Goal: Answer question/provide support: Share knowledge or assist other users

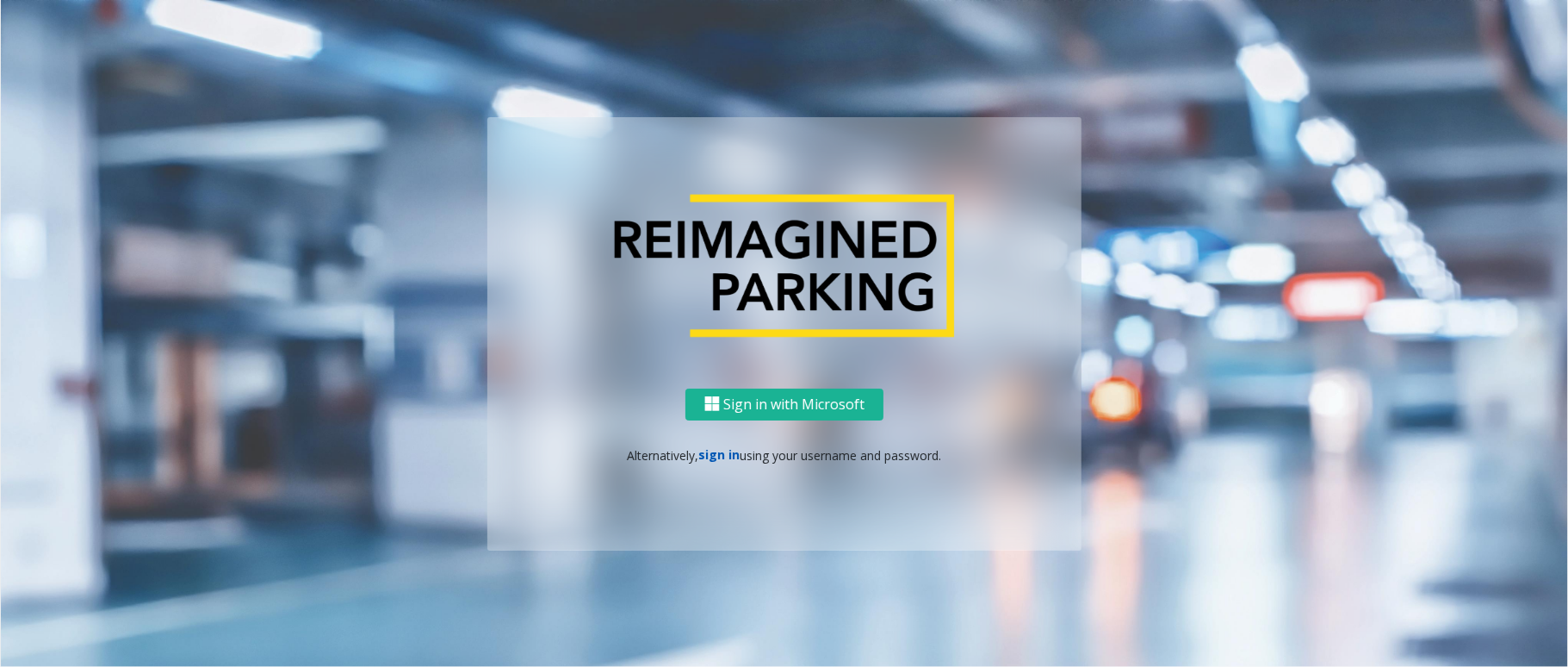
click at [718, 453] on link "sign in" at bounding box center [719, 454] width 41 height 16
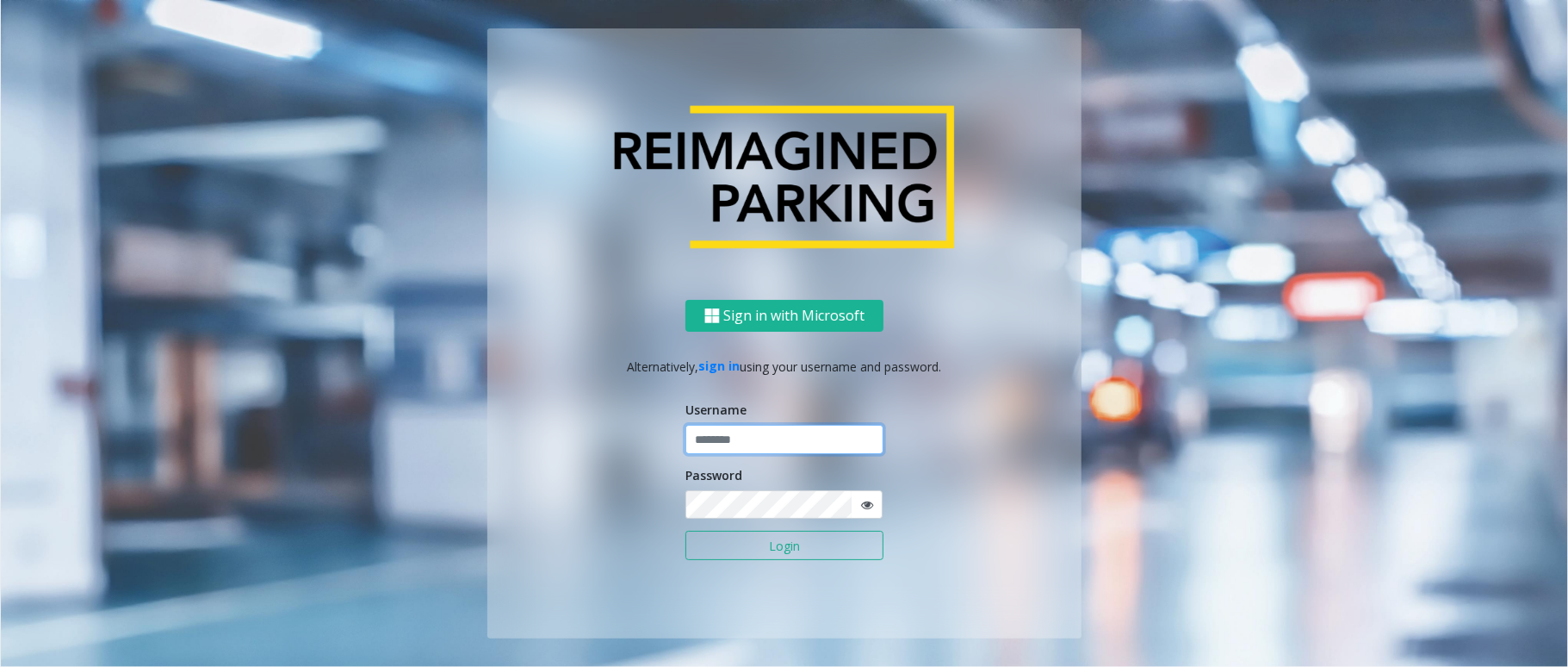
click at [730, 434] on input "text" at bounding box center [784, 438] width 198 height 29
type input "******"
click at [685, 500] on button "Login" at bounding box center [784, 545] width 198 height 29
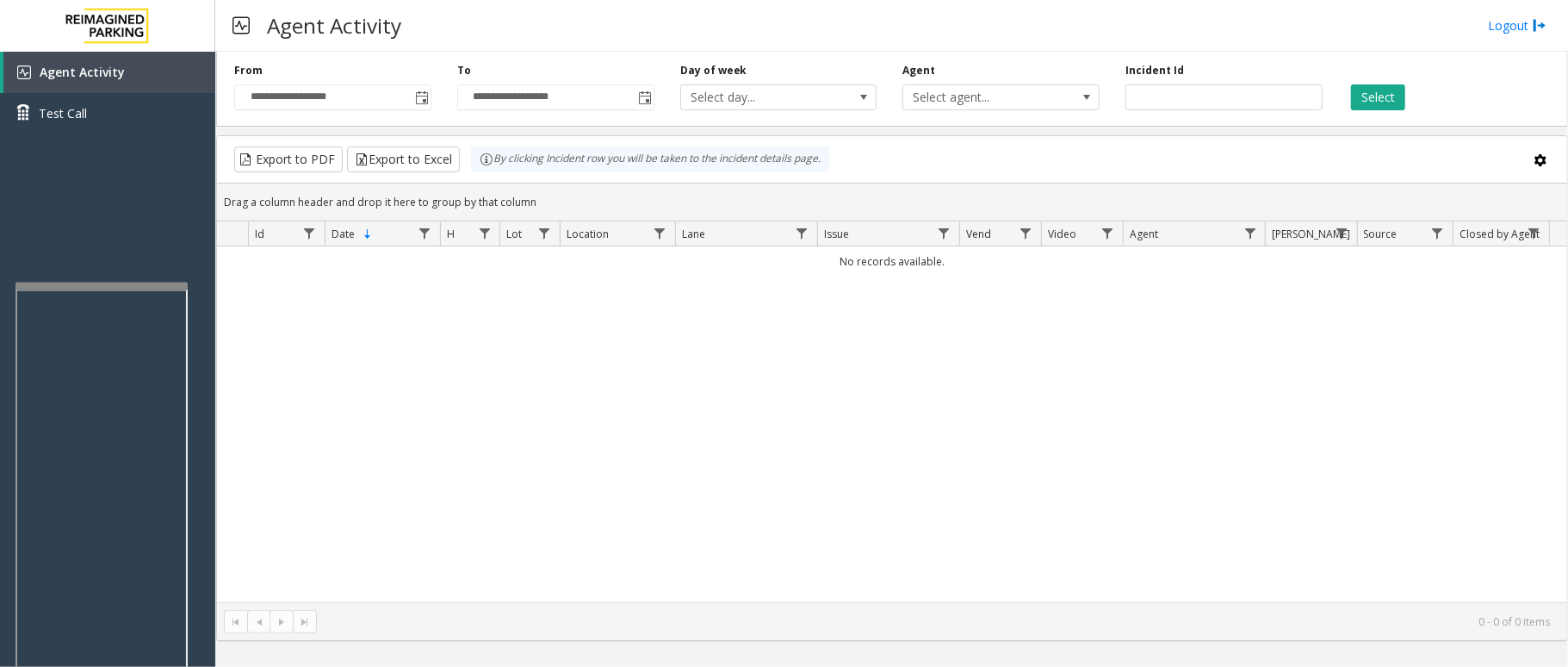
click at [88, 286] on div at bounding box center [101, 286] width 172 height 7
click at [425, 104] on span "Toggle popup" at bounding box center [421, 98] width 13 height 13
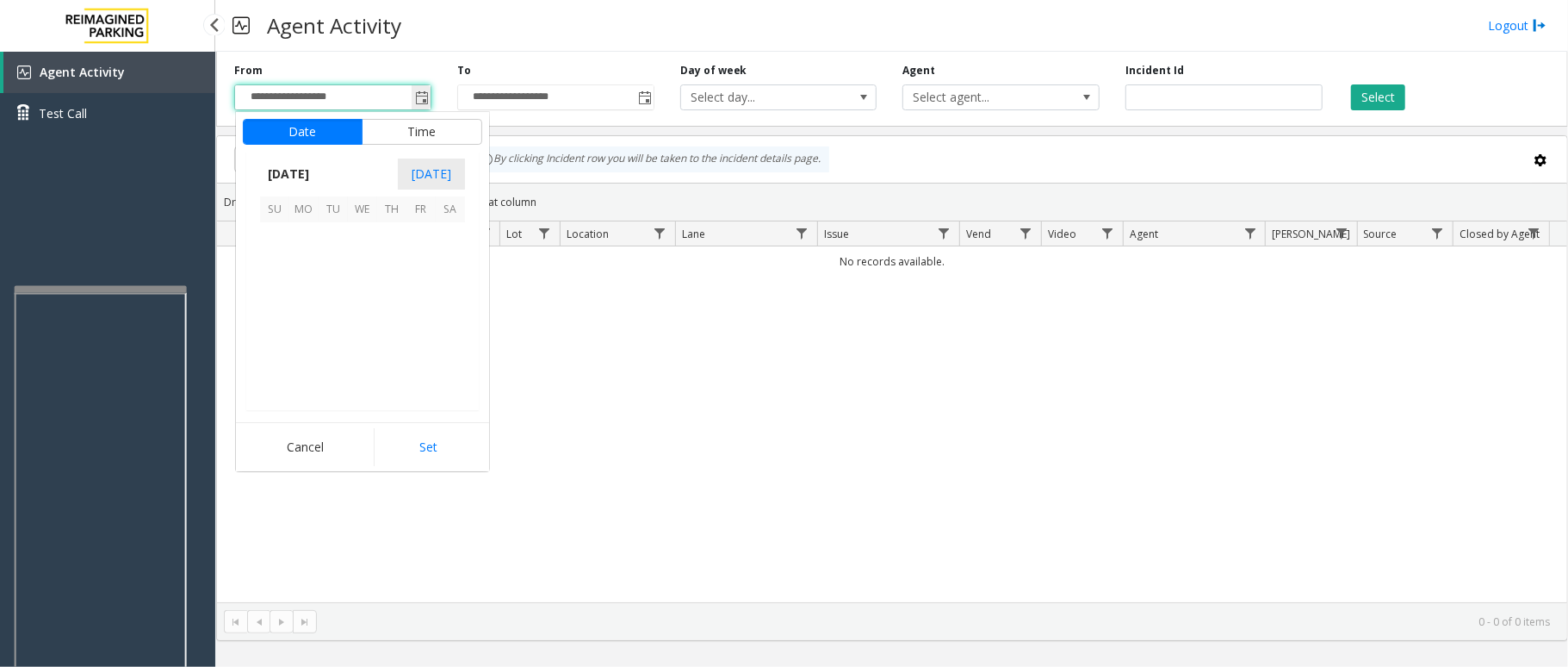
scroll to position [308905, 0]
click at [314, 328] on span "18" at bounding box center [303, 325] width 29 height 29
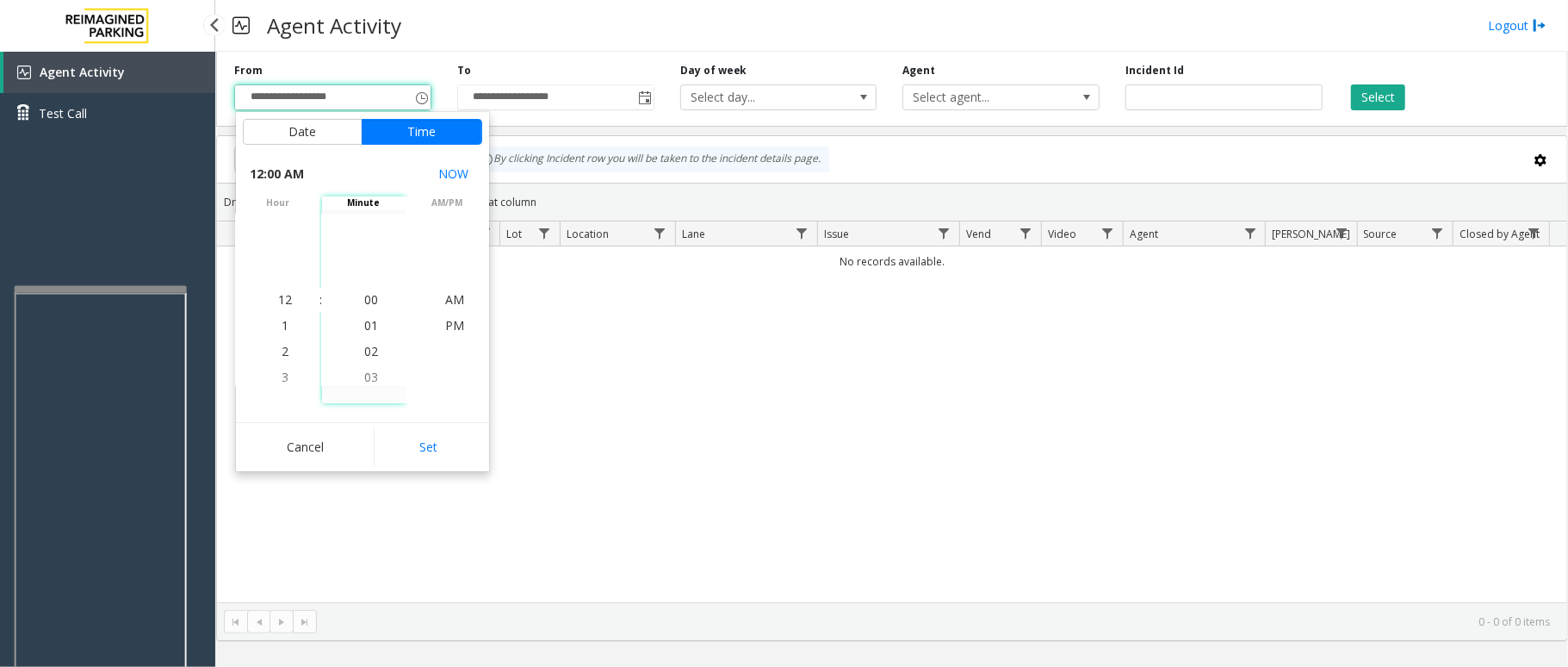
click at [395, 470] on div "Cancel Set" at bounding box center [362, 446] width 253 height 49
click at [404, 453] on button "Set" at bounding box center [428, 446] width 108 height 38
type input "**********"
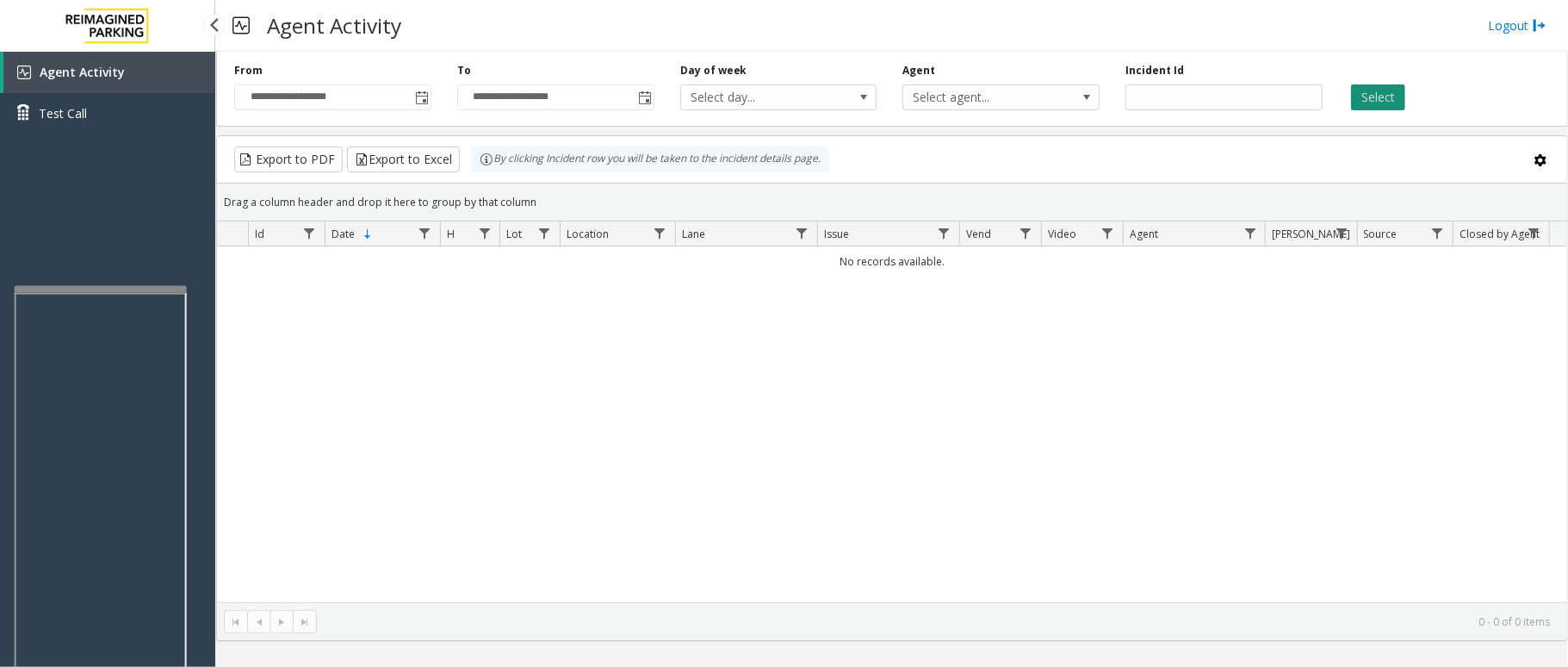
click at [1175, 93] on button "Select" at bounding box center [1377, 97] width 54 height 26
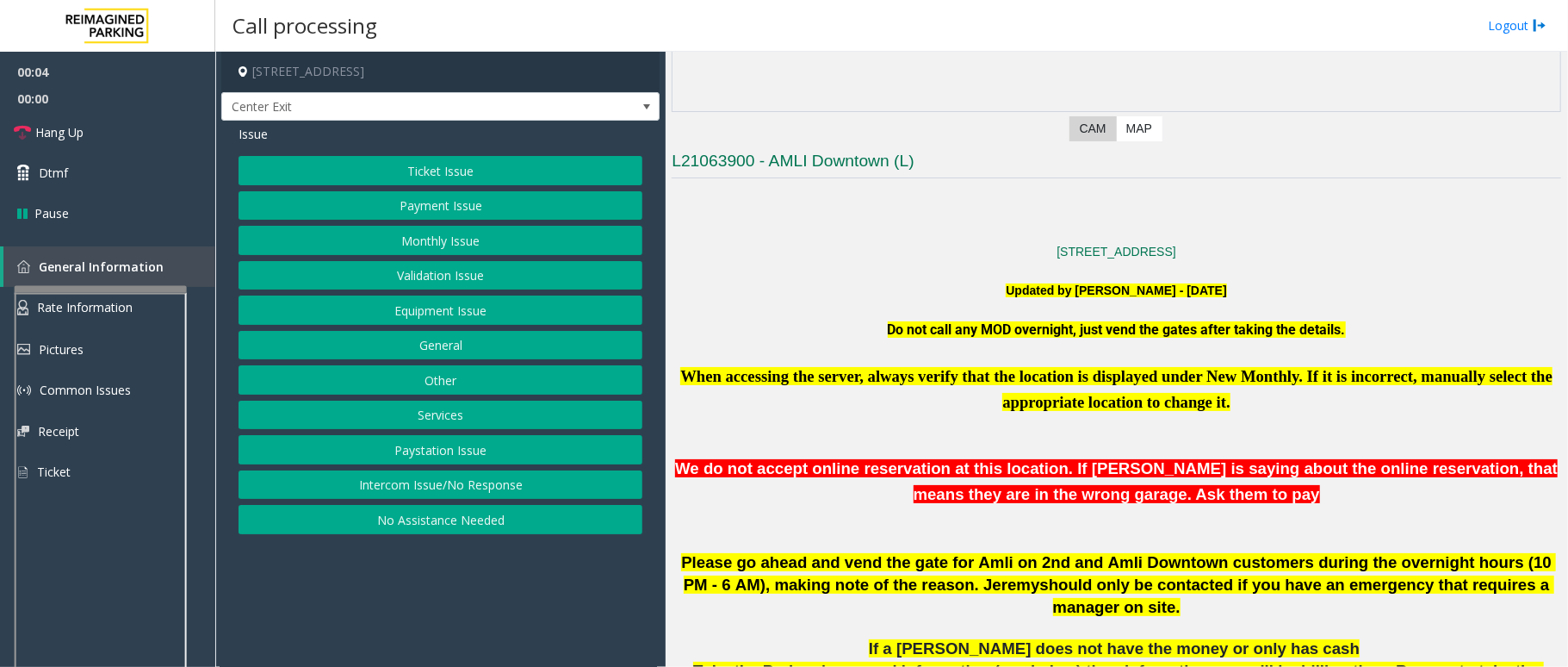
scroll to position [344, 0]
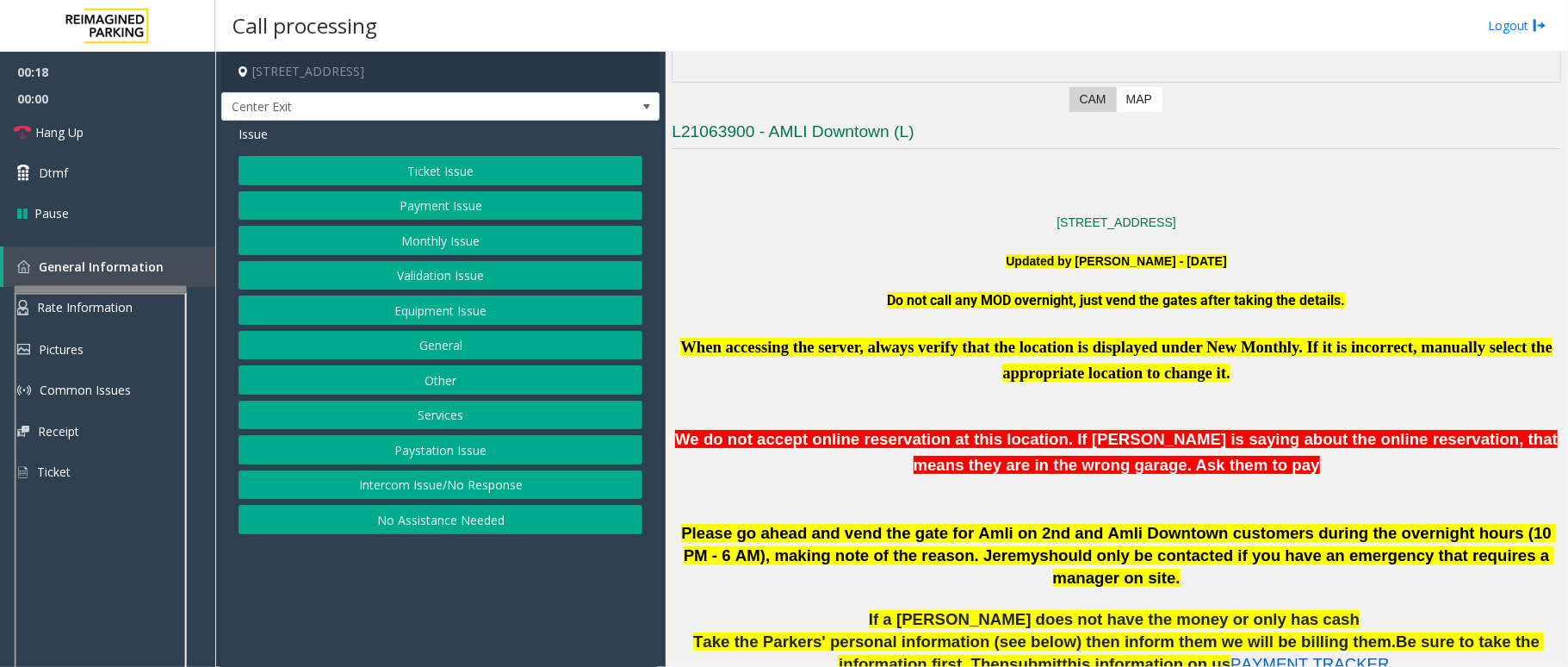
click at [417, 487] on button "Intercom Issue/No Response" at bounding box center [440, 485] width 404 height 29
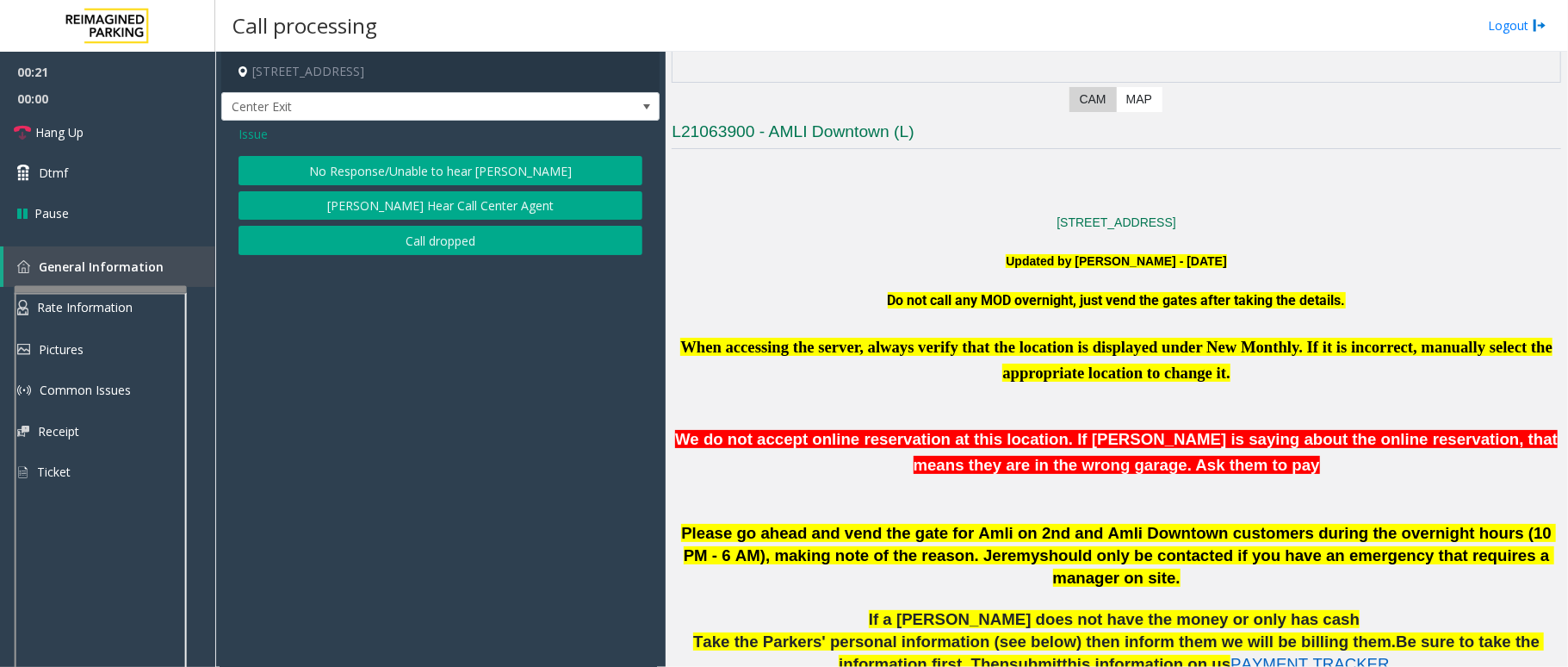
click at [331, 170] on button "No Response/Unable to hear [PERSON_NAME]" at bounding box center [440, 170] width 404 height 29
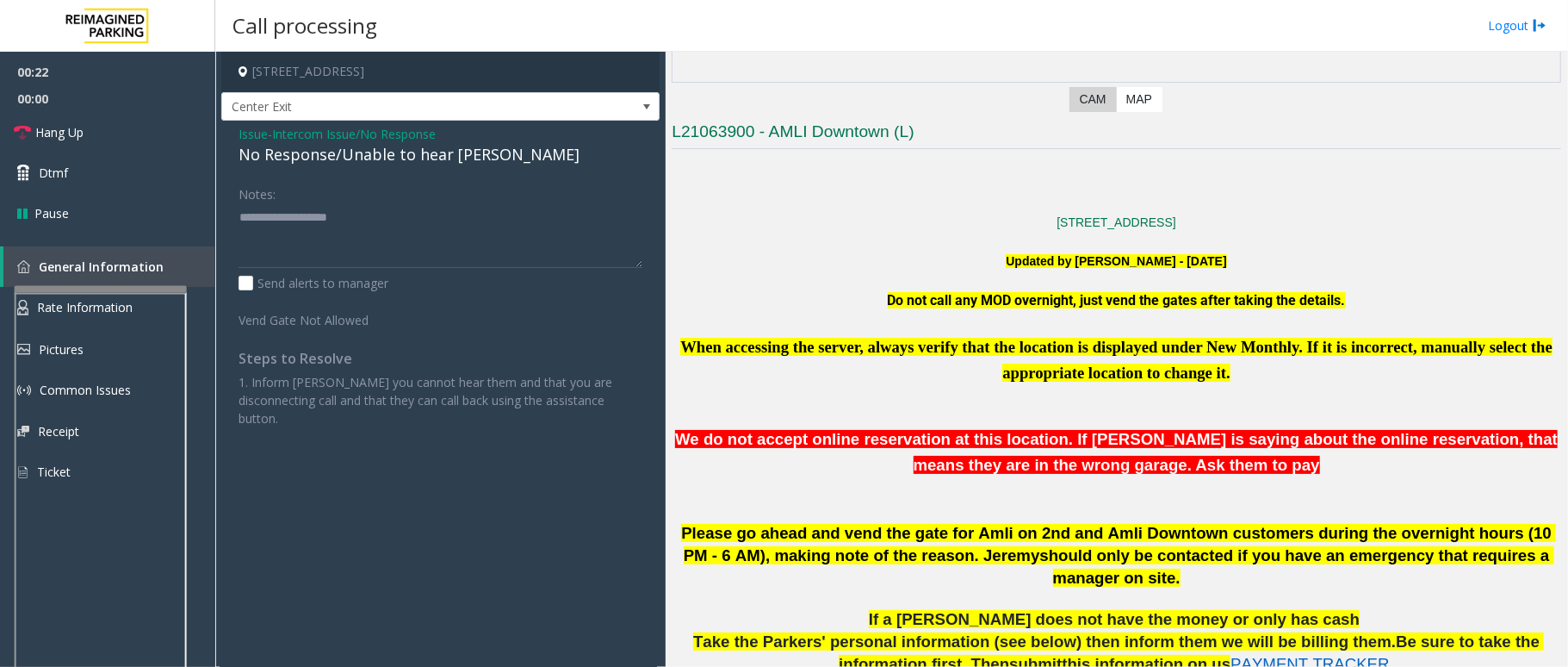
click at [351, 151] on div "No Response/Unable to hear [PERSON_NAME]" at bounding box center [440, 155] width 404 height 23
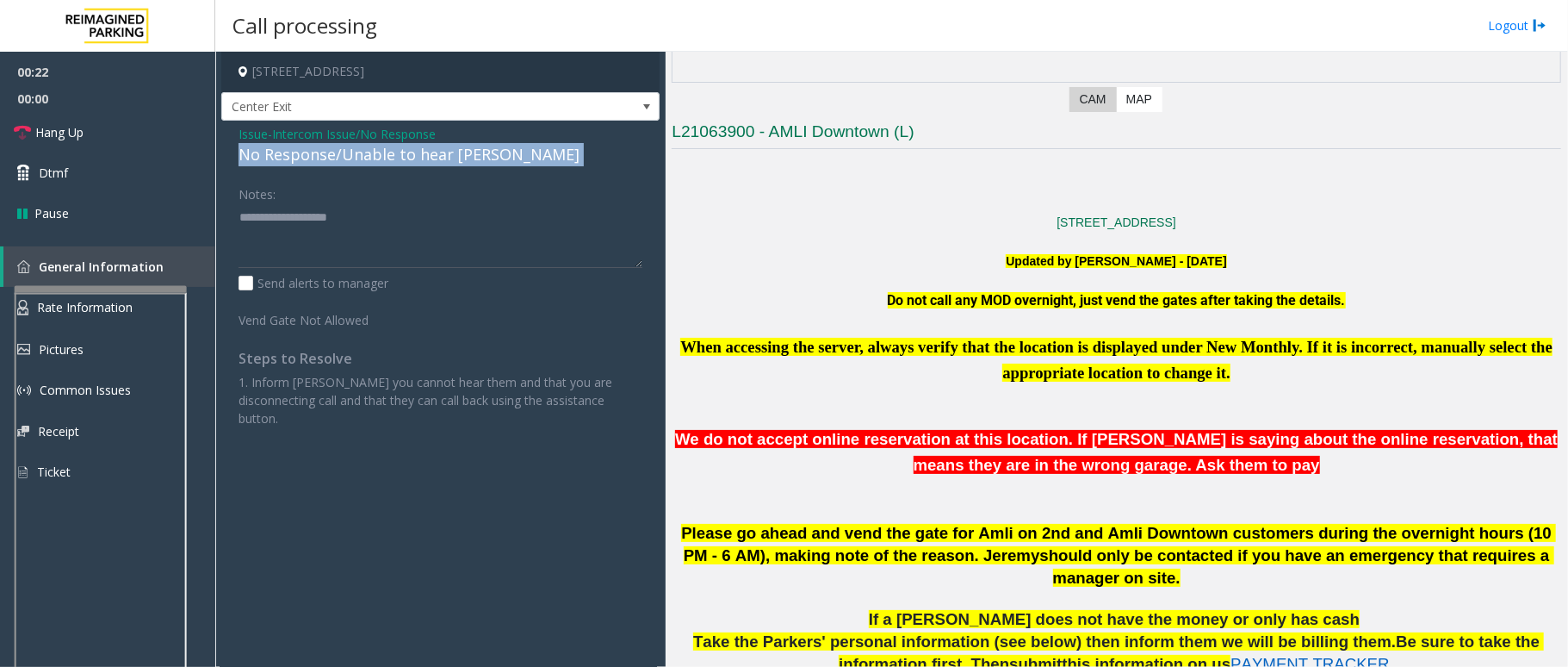
click at [351, 151] on div "No Response/Unable to hear [PERSON_NAME]" at bounding box center [440, 155] width 404 height 23
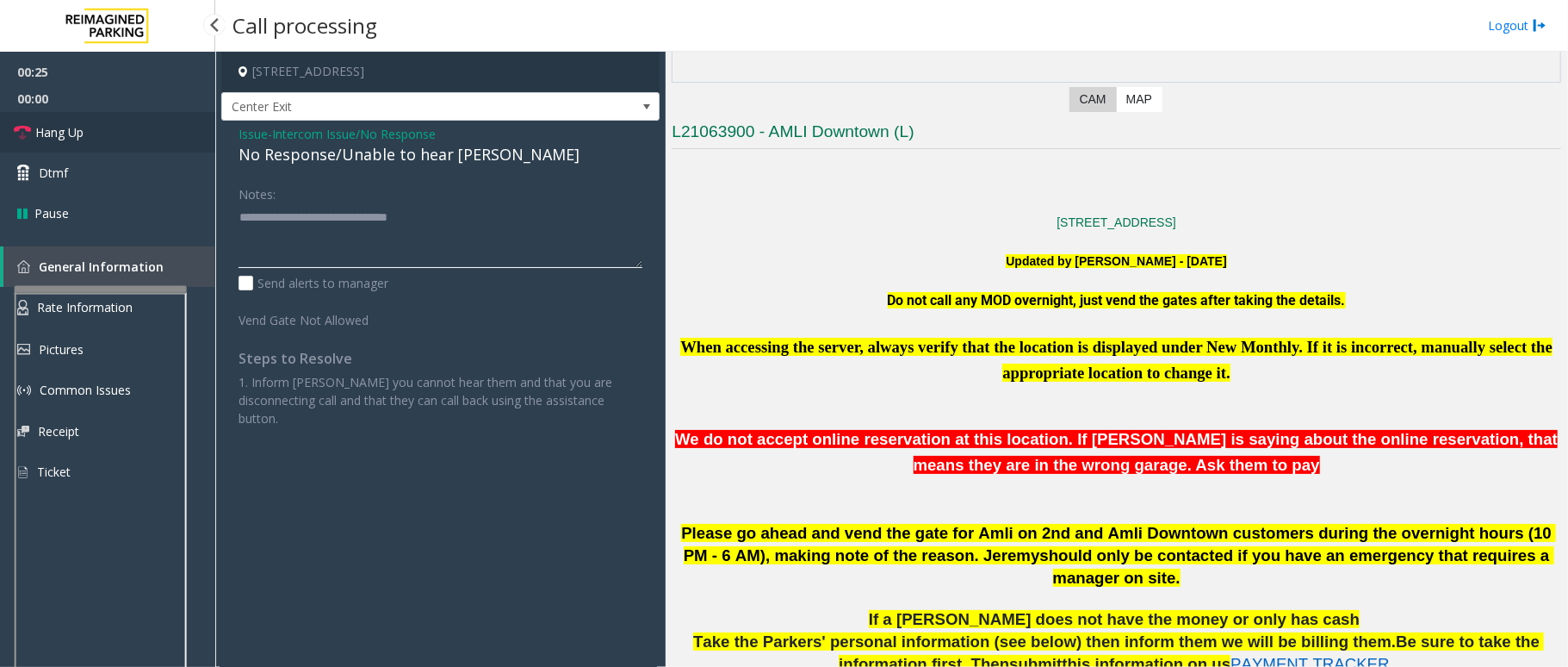
type textarea "**********"
click at [83, 133] on span "Hang Up" at bounding box center [60, 132] width 48 height 18
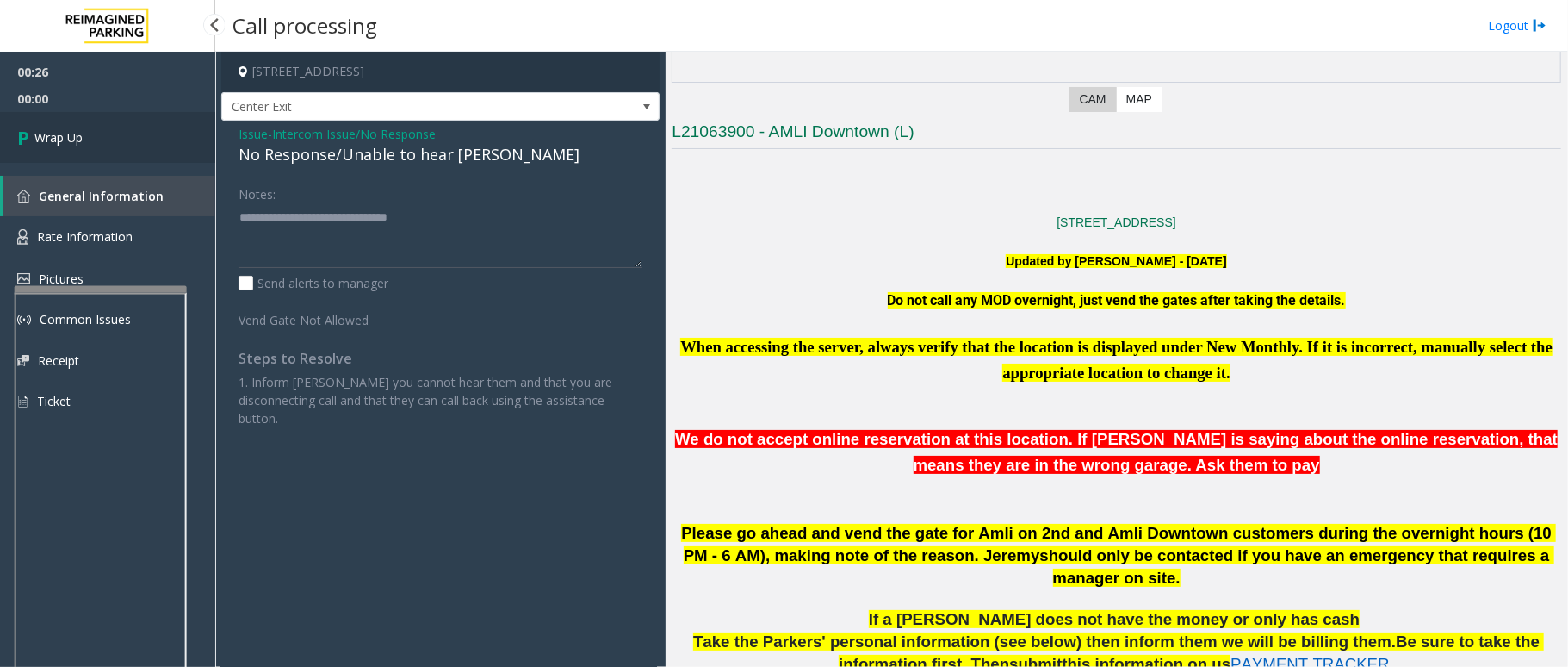
click at [132, 146] on link "Wrap Up" at bounding box center [108, 137] width 215 height 51
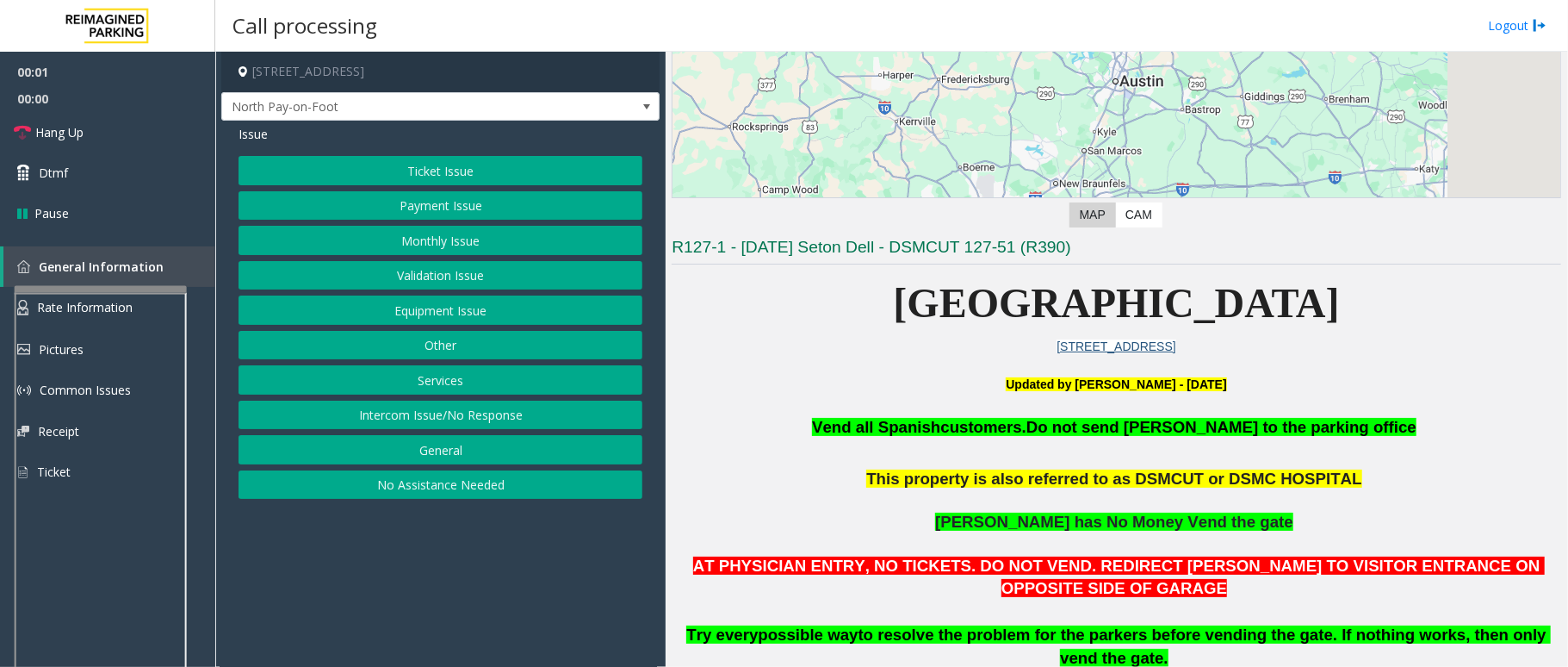
scroll to position [344, 0]
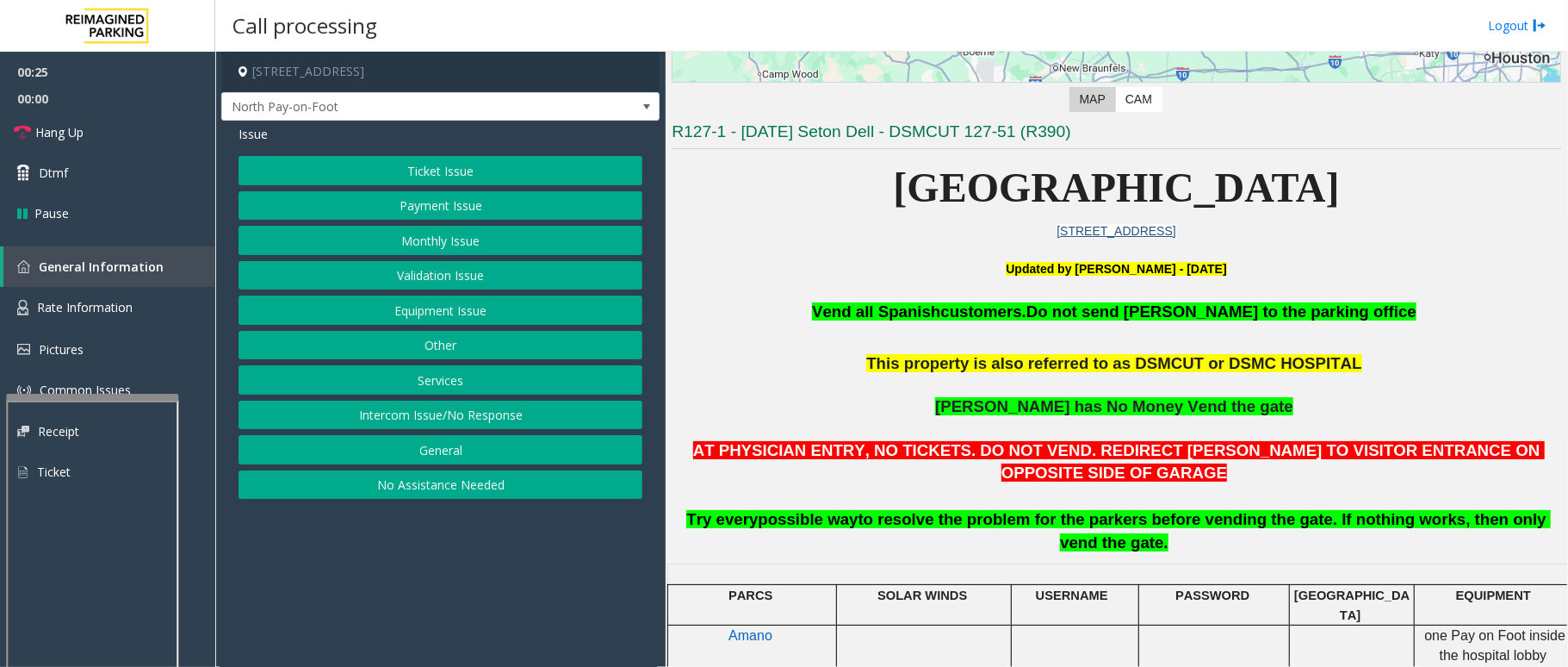
click at [86, 394] on div at bounding box center [92, 398] width 172 height 7
click at [92, 315] on link "Rate Information" at bounding box center [108, 307] width 215 height 42
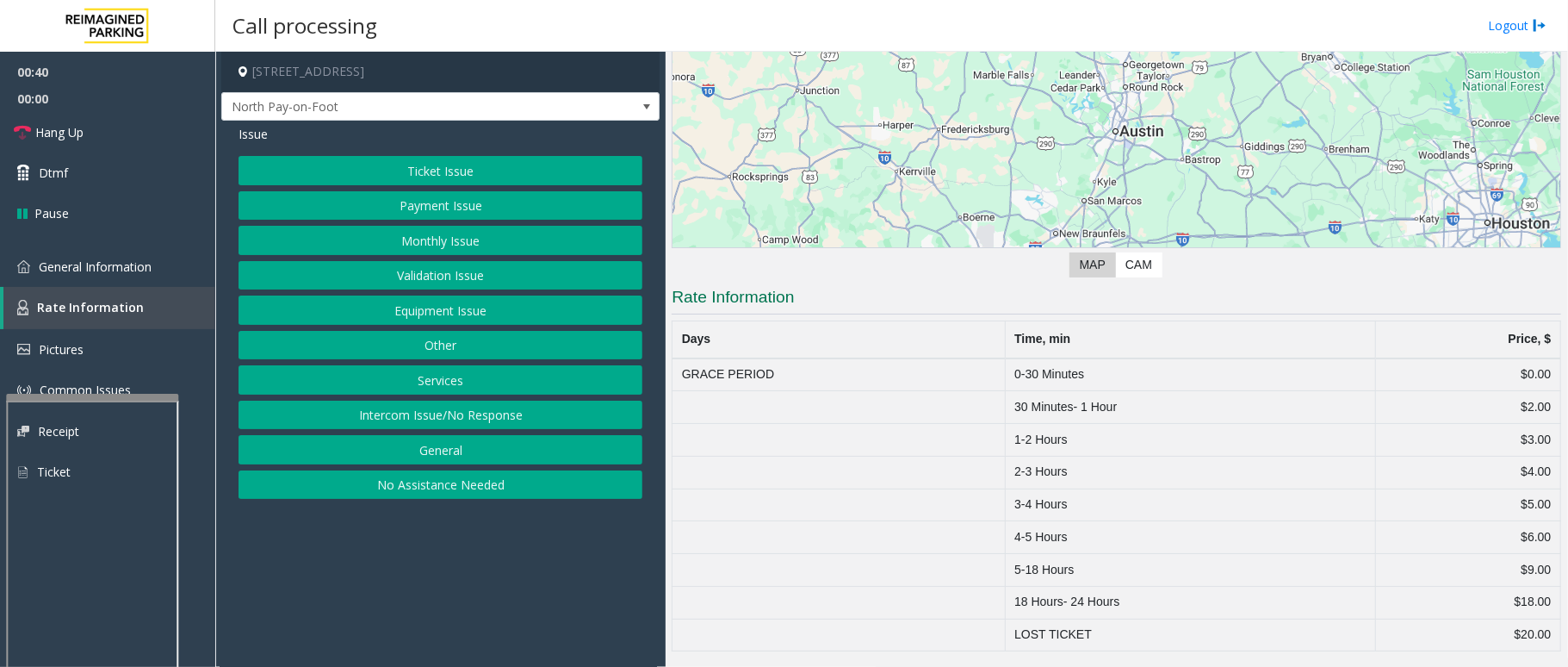
click at [510, 170] on button "Ticket Issue" at bounding box center [440, 170] width 404 height 29
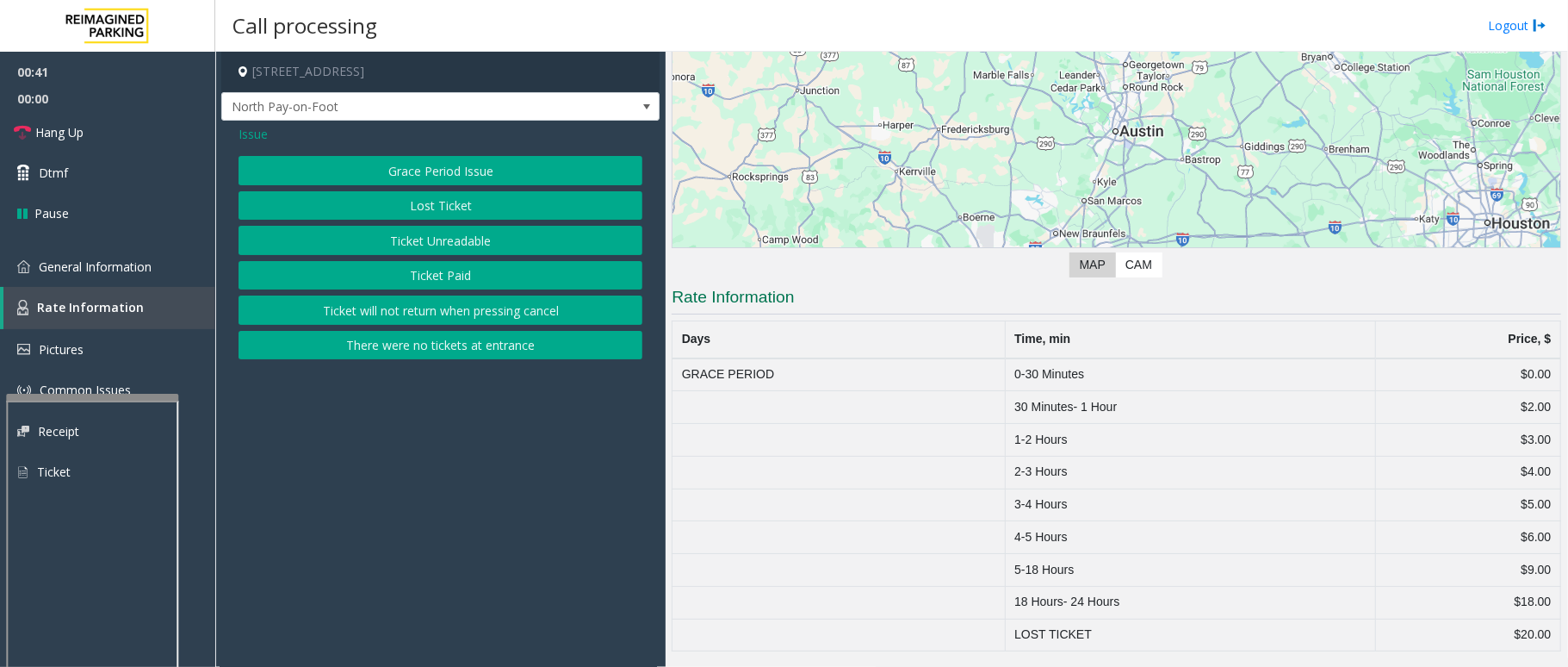
click at [482, 208] on button "Lost Ticket" at bounding box center [440, 205] width 404 height 29
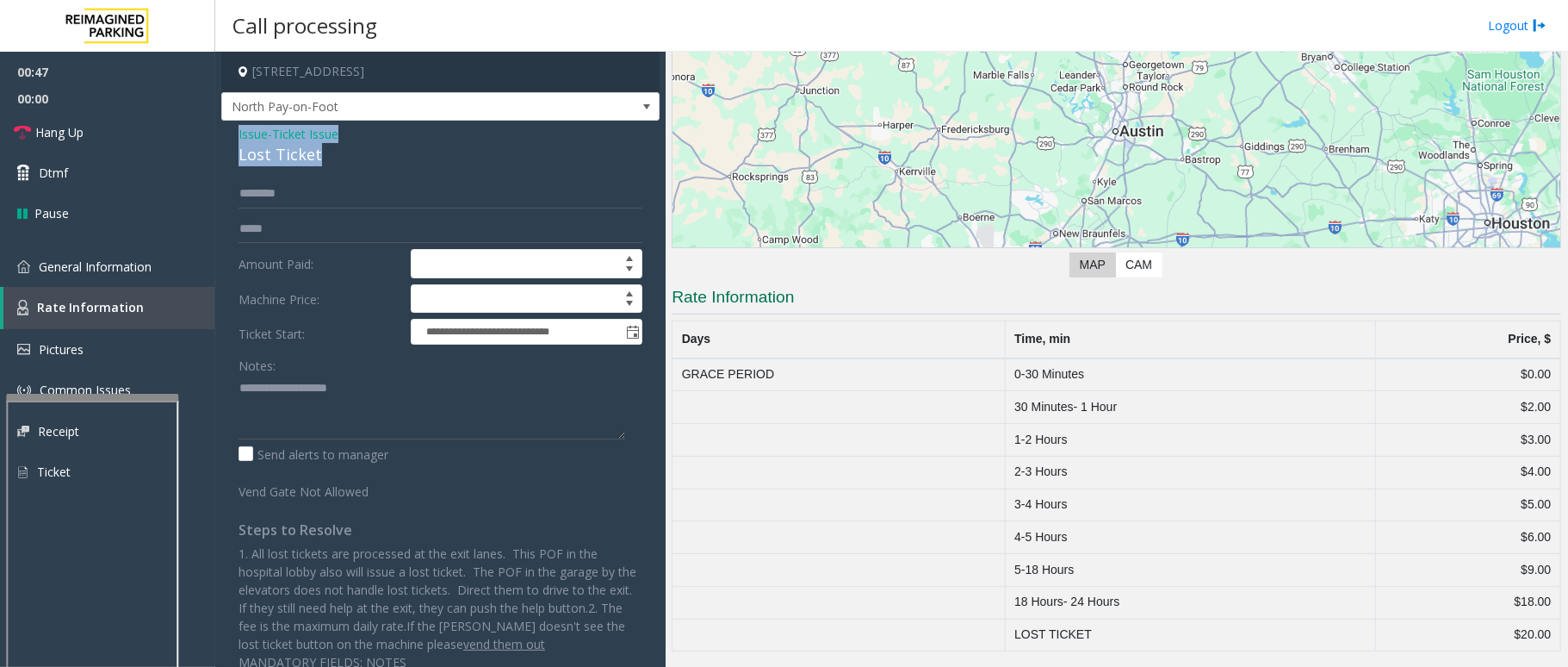
drag, startPoint x: 235, startPoint y: 134, endPoint x: 336, endPoint y: 145, distance: 101.6
click at [336, 145] on div "**********" at bounding box center [440, 405] width 438 height 567
click at [315, 414] on textarea at bounding box center [431, 406] width 387 height 65
click at [149, 269] on span "General Information" at bounding box center [95, 267] width 113 height 16
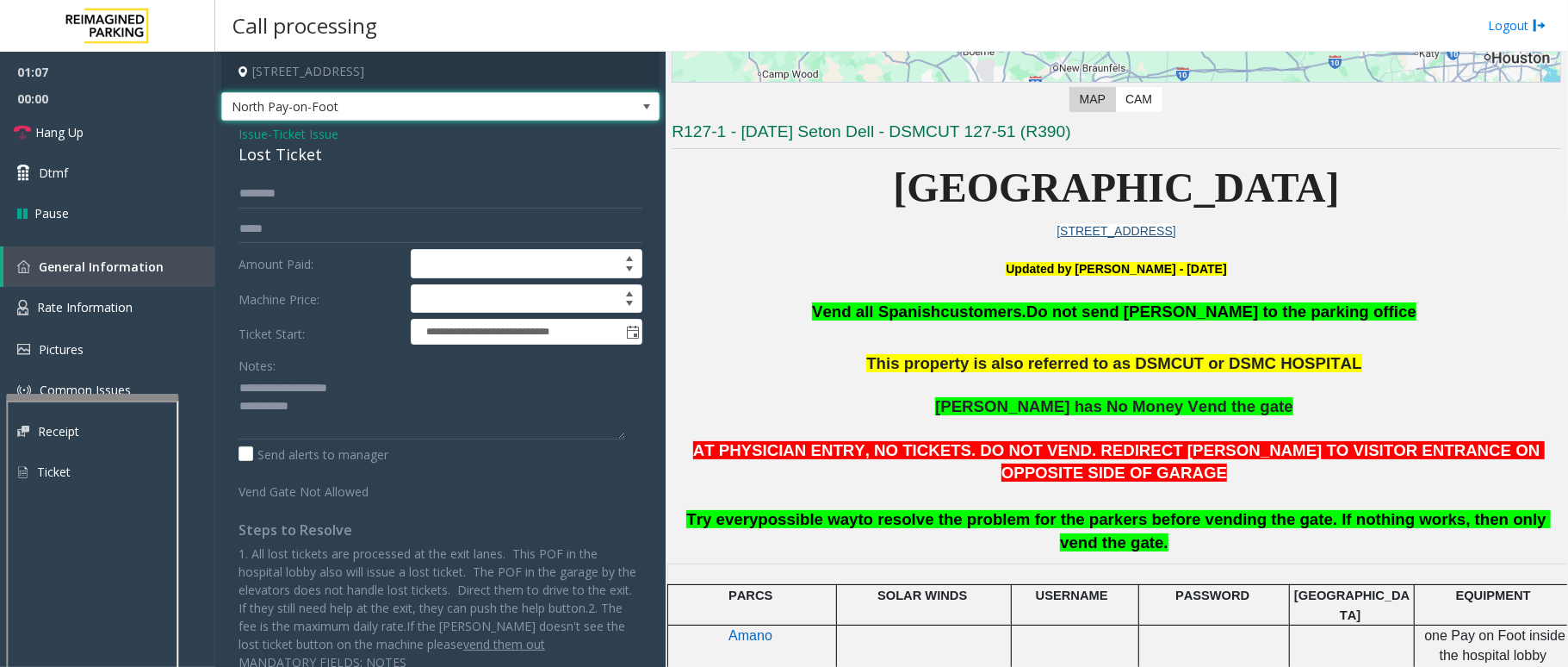
click at [640, 108] on span at bounding box center [646, 106] width 13 height 13
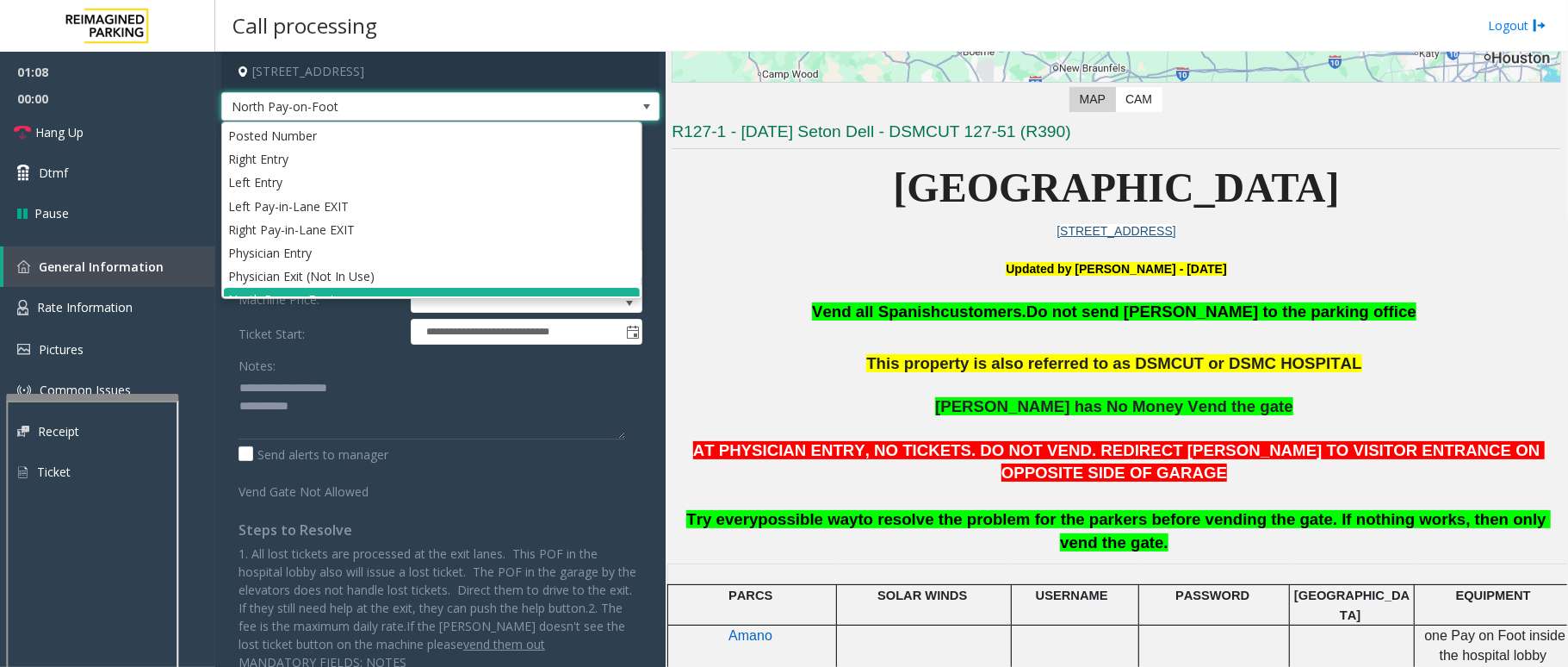
scroll to position [19, 0]
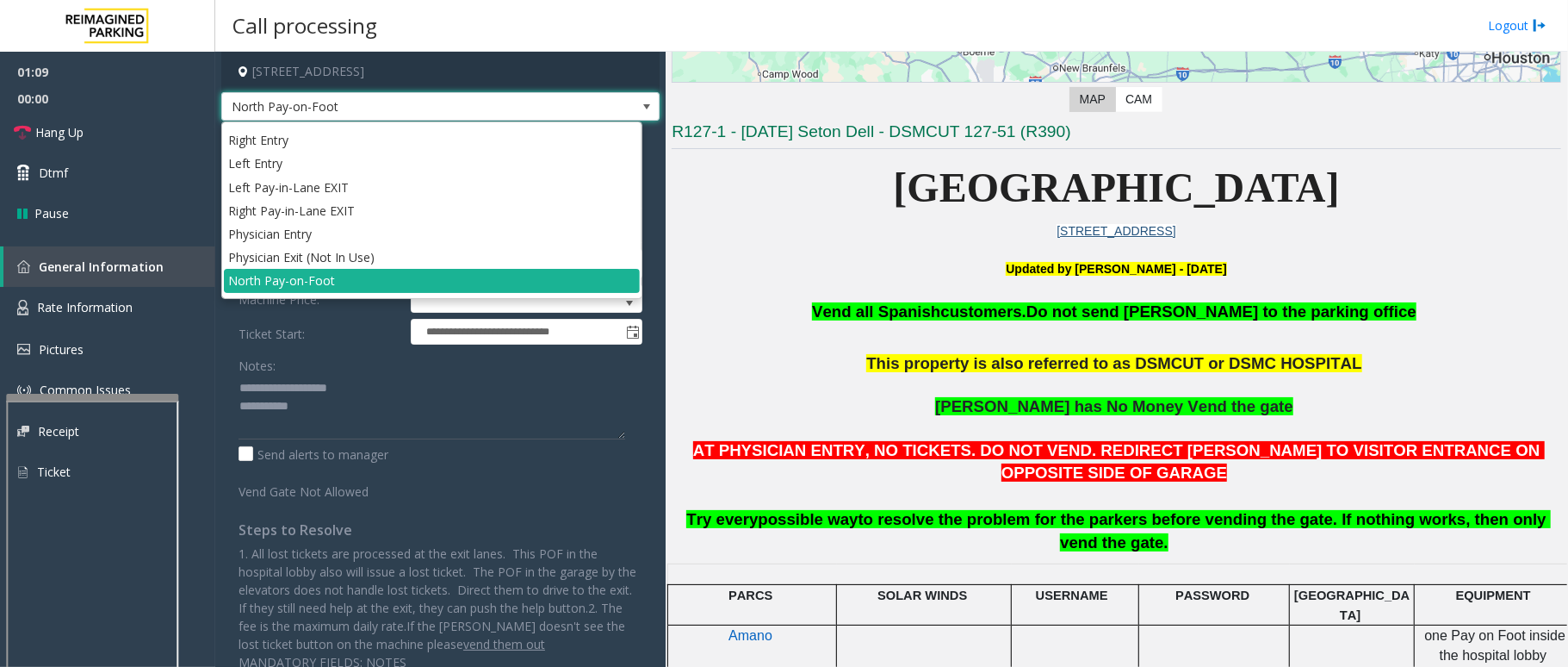
click at [640, 108] on span at bounding box center [646, 106] width 13 height 13
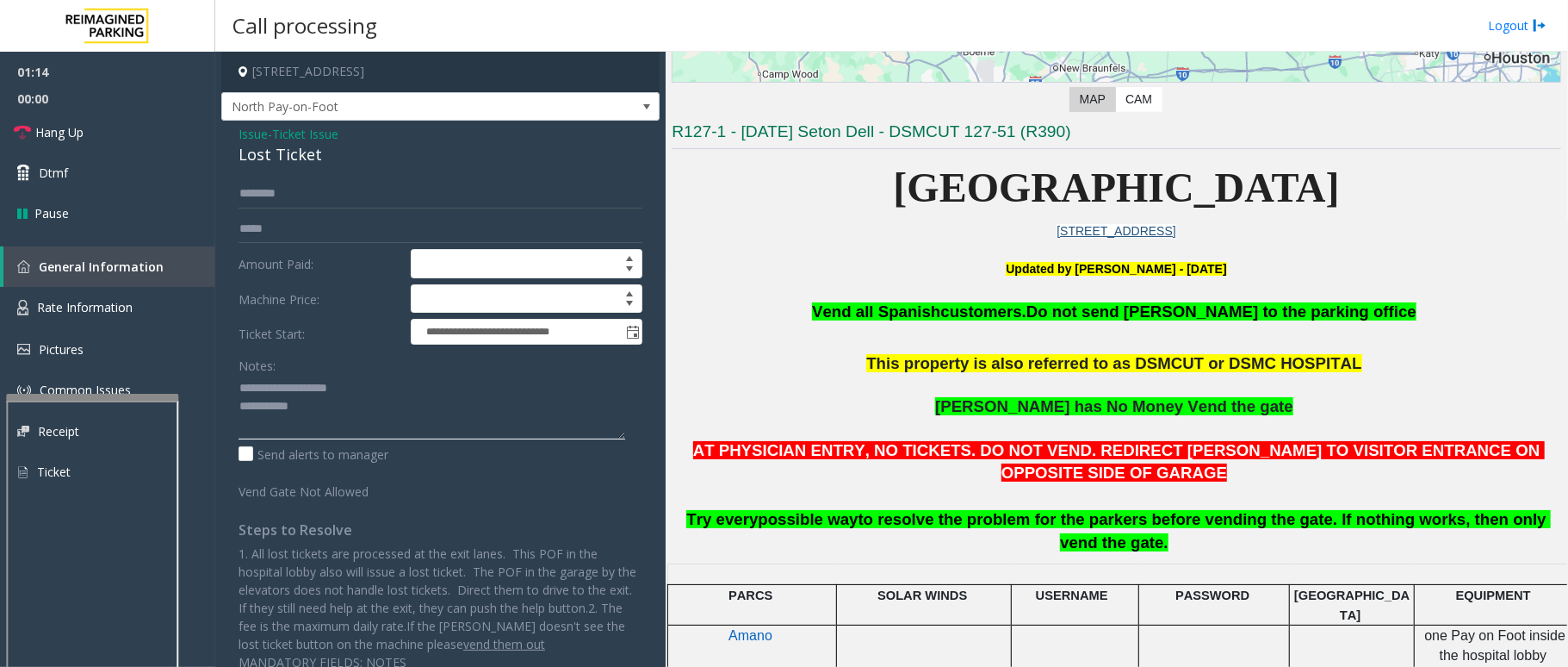
click at [328, 418] on textarea at bounding box center [431, 406] width 387 height 65
click at [283, 425] on textarea at bounding box center [431, 406] width 387 height 65
click at [52, 132] on span "Hang Up" at bounding box center [60, 132] width 48 height 18
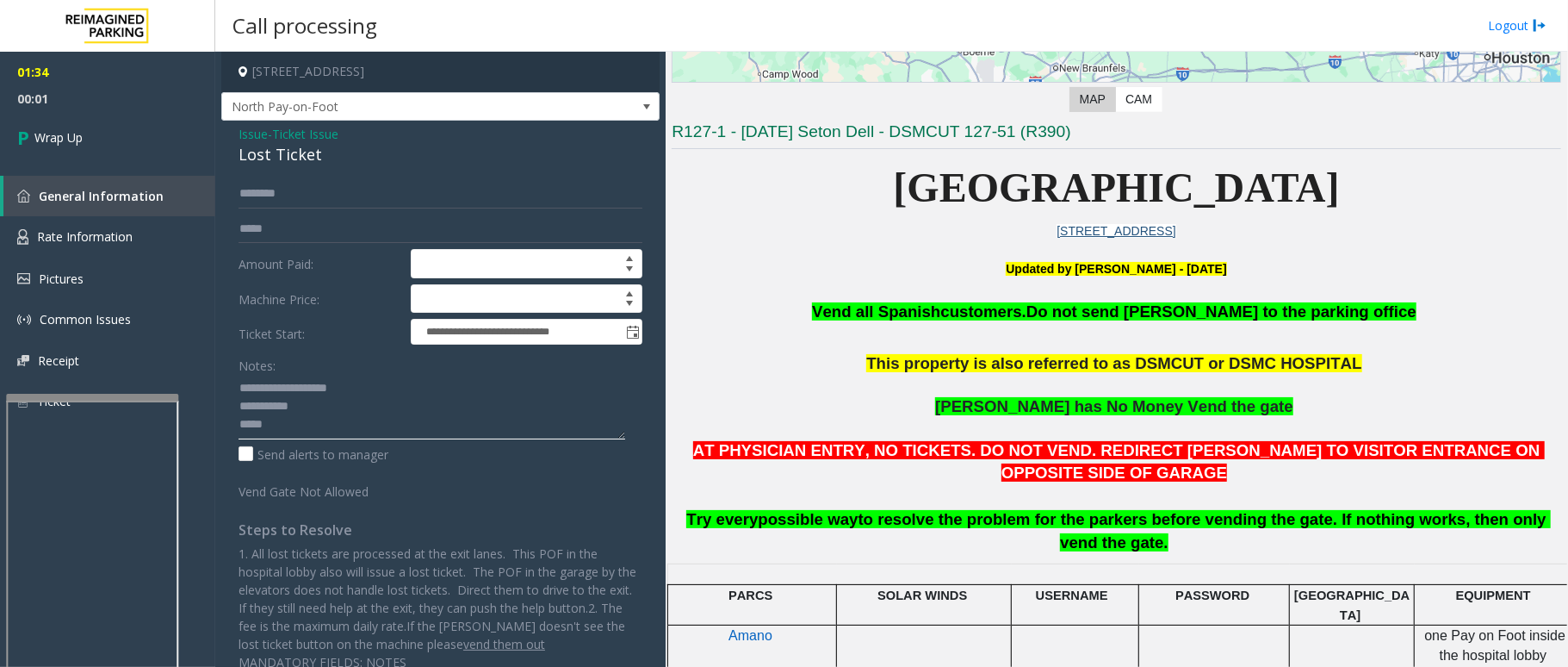
click at [383, 422] on textarea at bounding box center [431, 406] width 387 height 65
type textarea "**********"
click at [91, 129] on link "Wrap Up" at bounding box center [108, 137] width 215 height 51
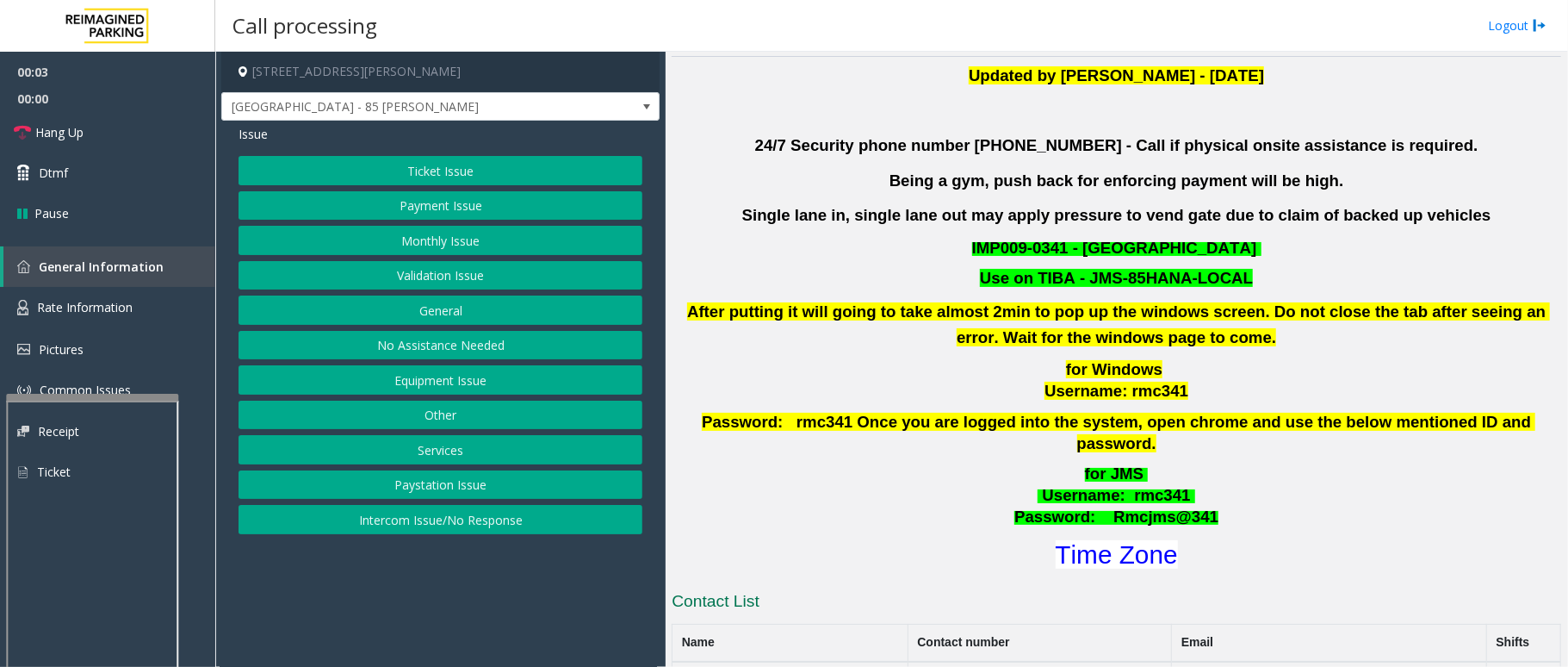
scroll to position [574, 0]
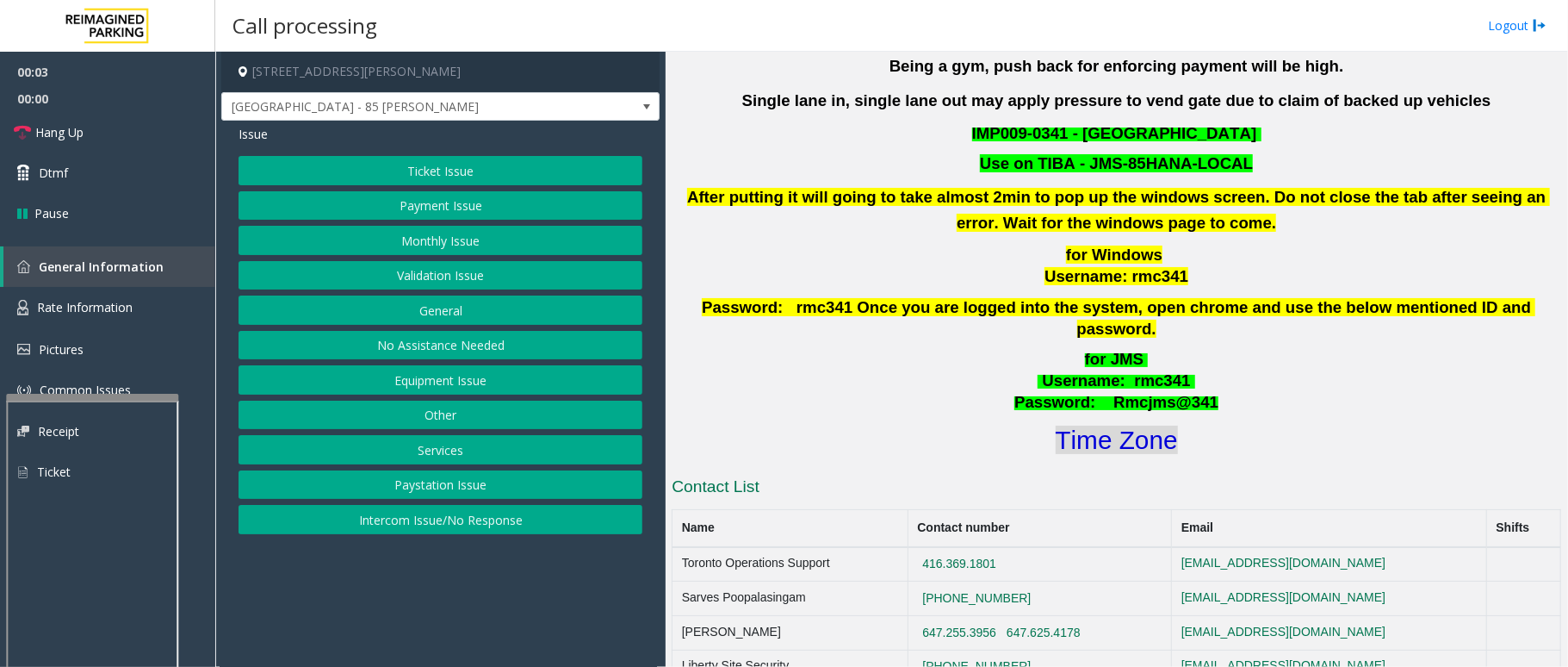
click at [1121, 425] on font "Time Zone" at bounding box center [1116, 439] width 123 height 28
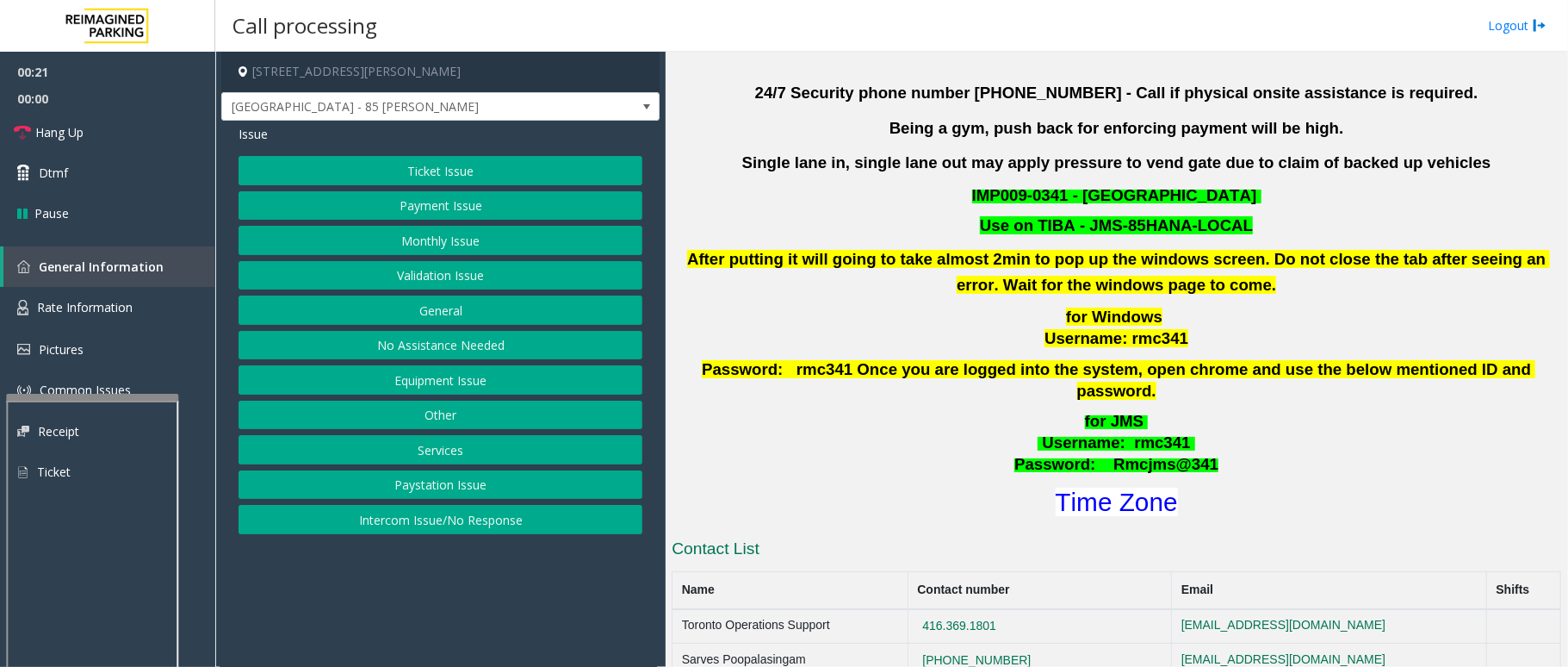
scroll to position [459, 0]
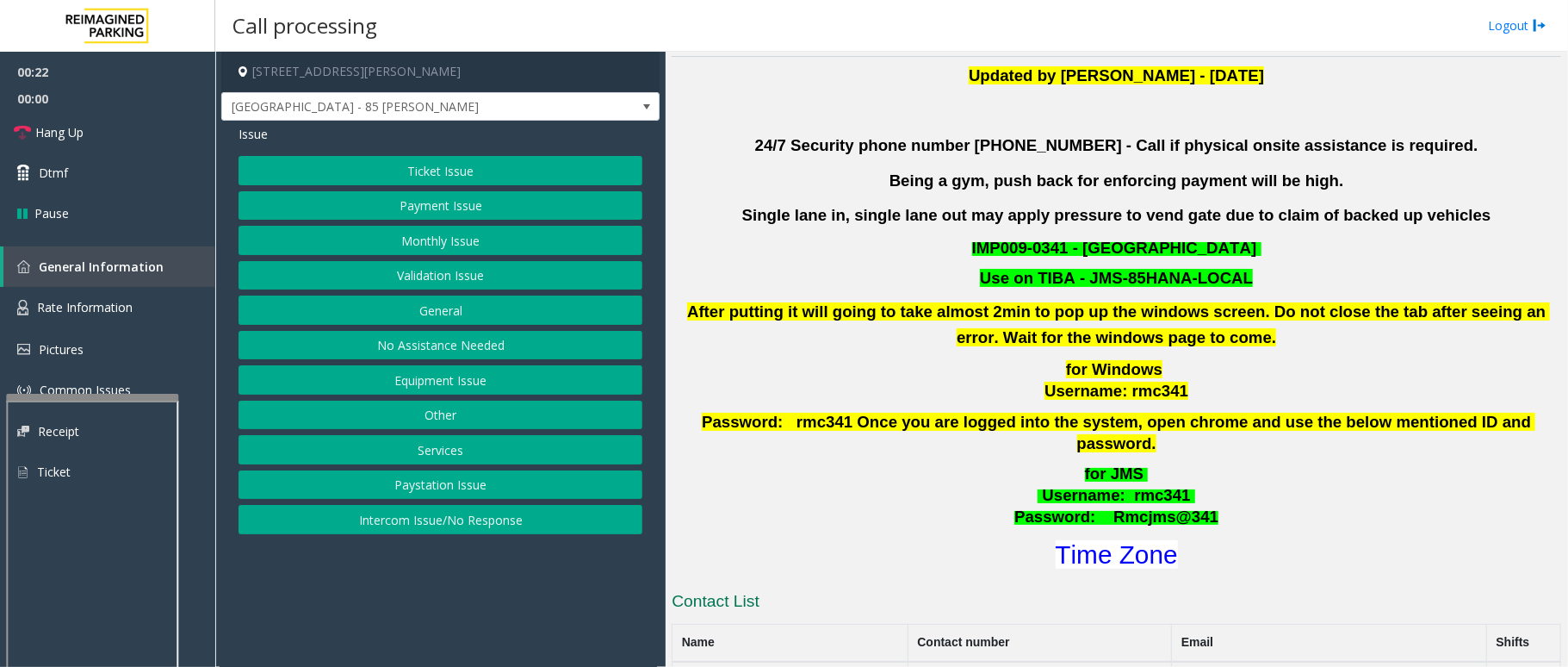
click at [413, 277] on button "Validation Issue" at bounding box center [440, 275] width 404 height 29
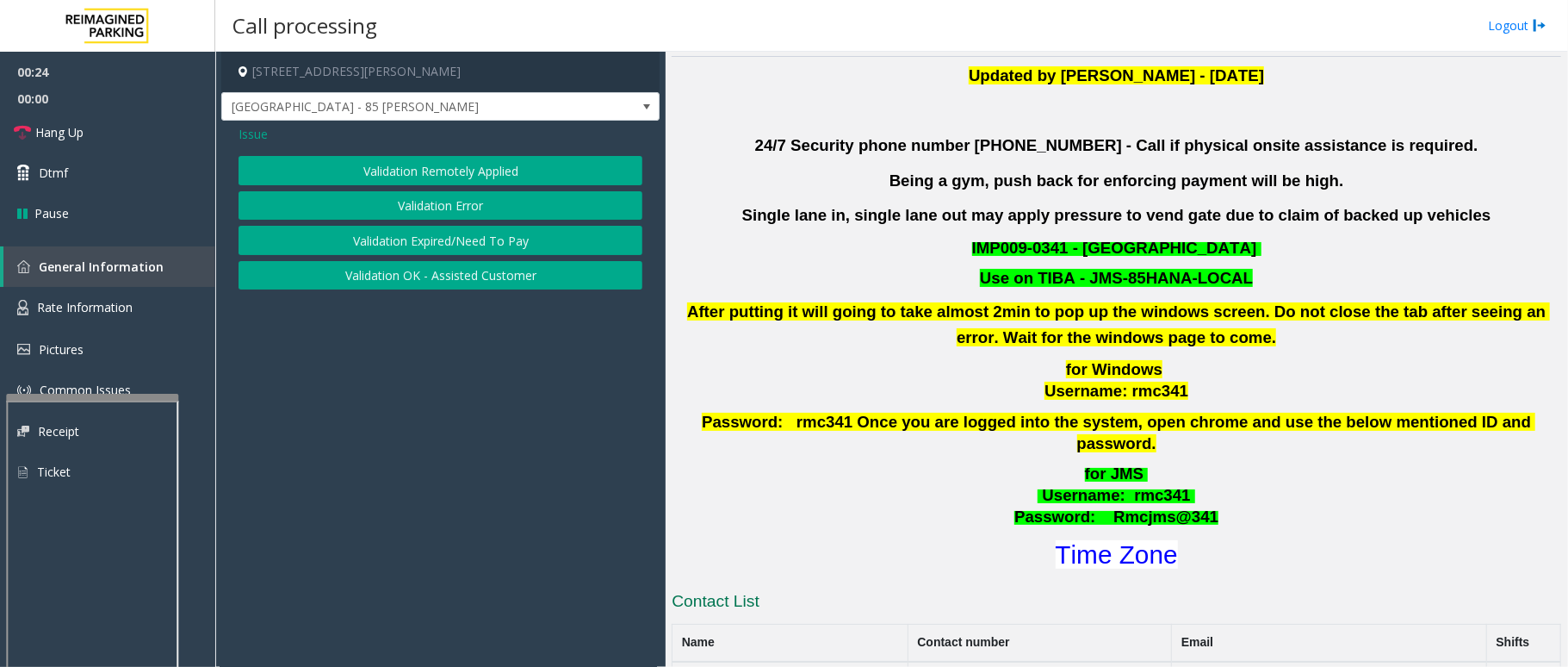
click at [407, 211] on button "Validation Error" at bounding box center [440, 205] width 404 height 29
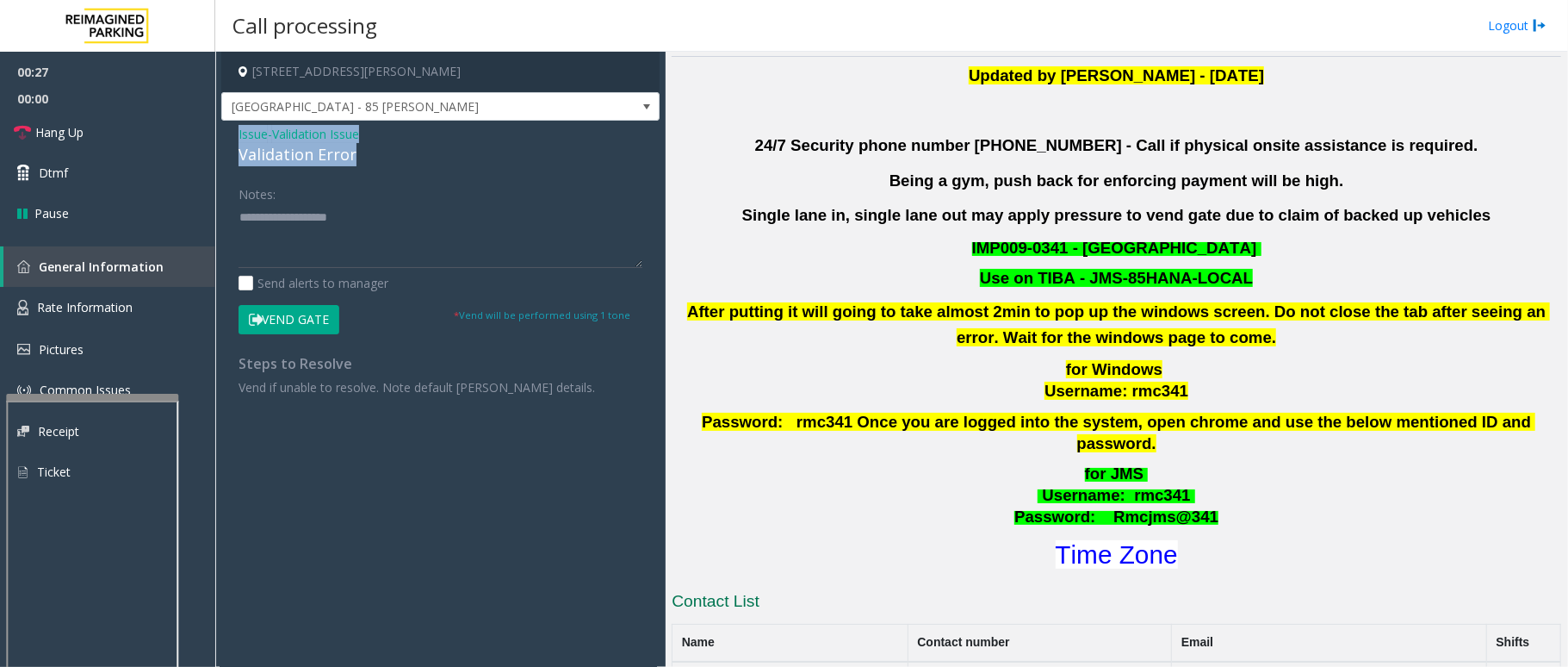
drag, startPoint x: 234, startPoint y: 125, endPoint x: 380, endPoint y: 151, distance: 148.3
click at [380, 151] on div "Issue - Validation Issue Validation Error Notes: Send alerts to manager Vend Ga…" at bounding box center [440, 267] width 438 height 293
click at [366, 234] on textarea at bounding box center [440, 236] width 404 height 65
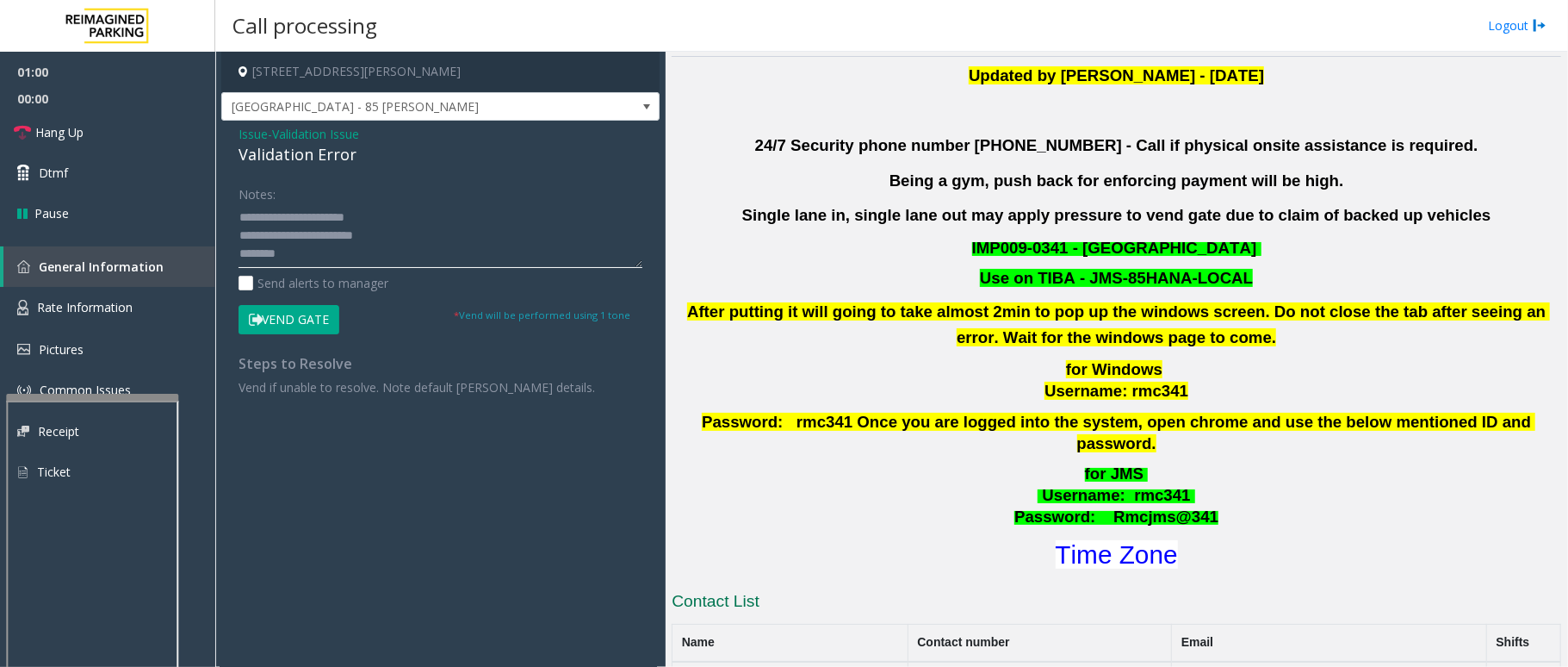
click at [338, 257] on textarea at bounding box center [440, 236] width 404 height 65
click at [380, 235] on textarea at bounding box center [440, 236] width 404 height 65
click at [273, 331] on button "Vend Gate" at bounding box center [288, 319] width 100 height 29
click at [388, 237] on textarea at bounding box center [440, 236] width 404 height 65
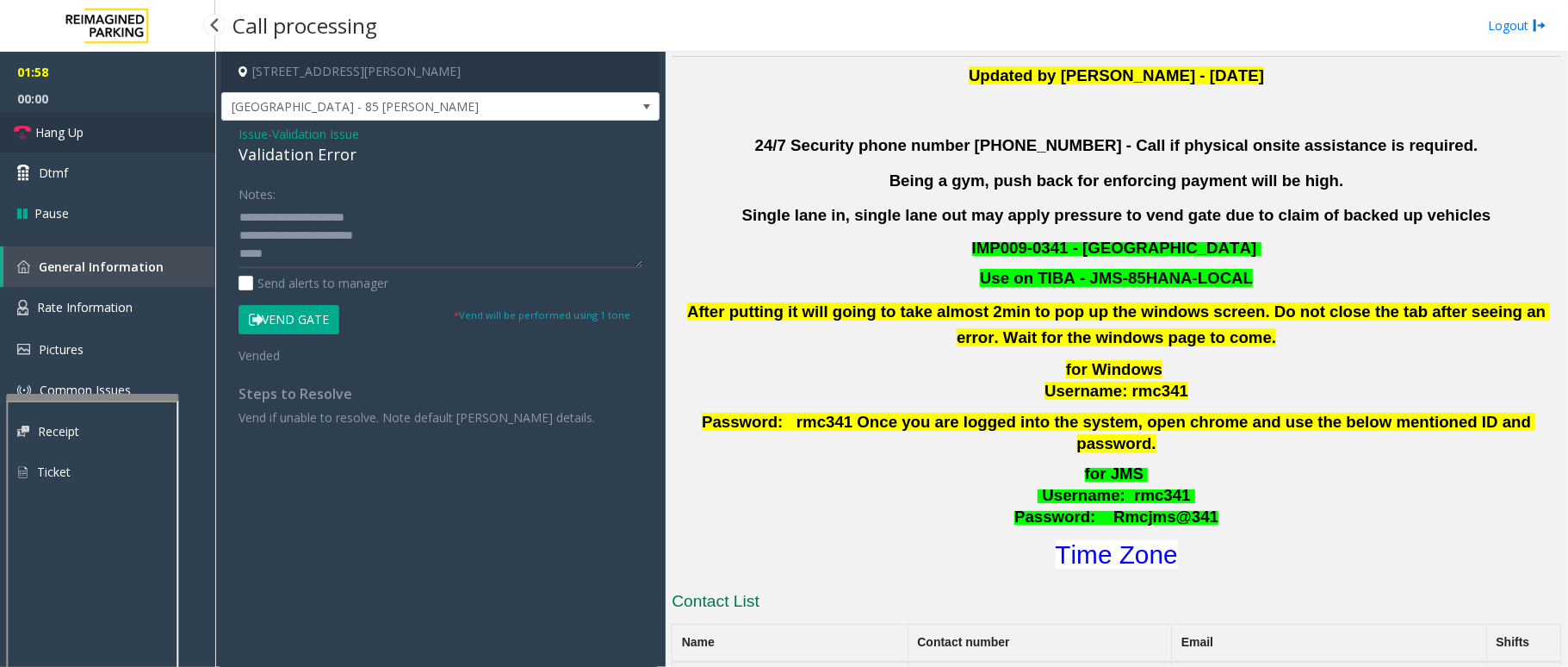
click at [94, 140] on link "Hang Up" at bounding box center [108, 133] width 215 height 41
click at [266, 245] on textarea at bounding box center [440, 236] width 404 height 65
click at [267, 248] on textarea at bounding box center [440, 236] width 404 height 65
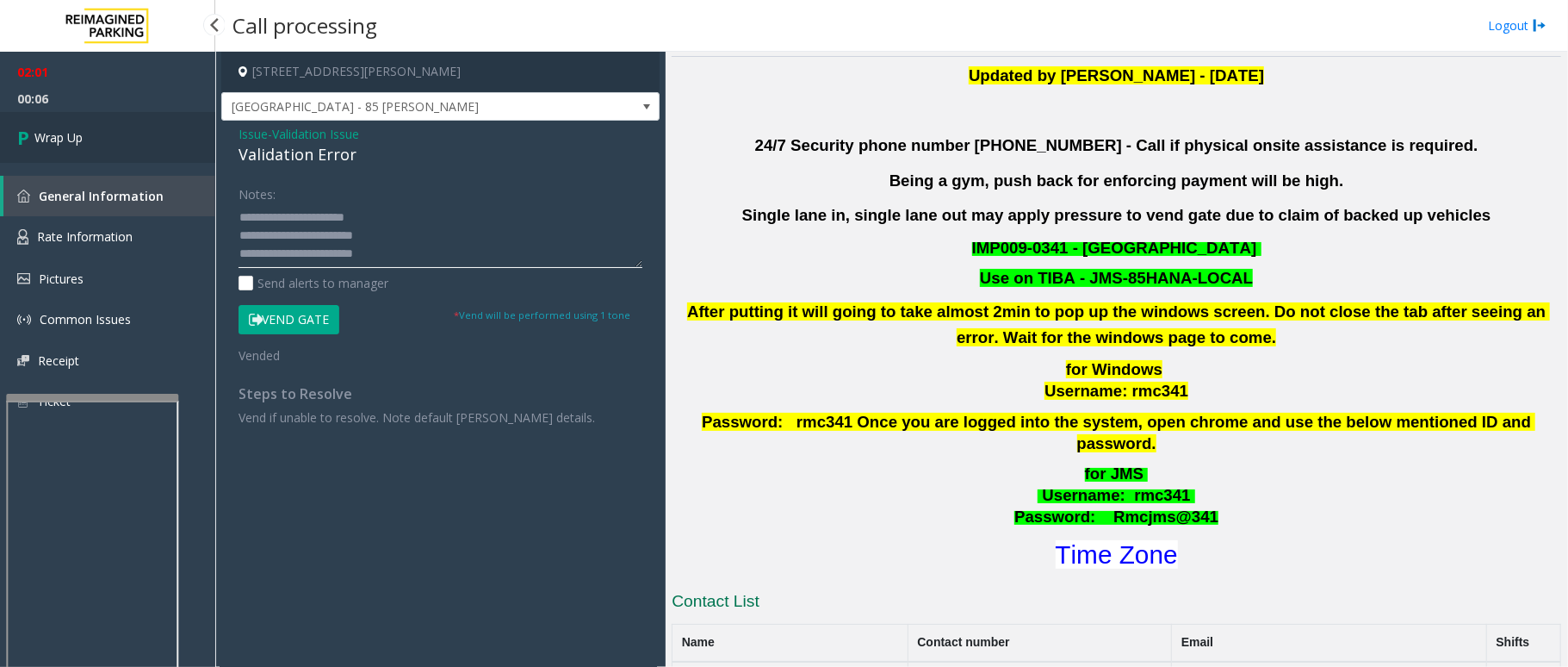
type textarea "**********"
click at [150, 129] on link "Wrap Up" at bounding box center [108, 137] width 215 height 51
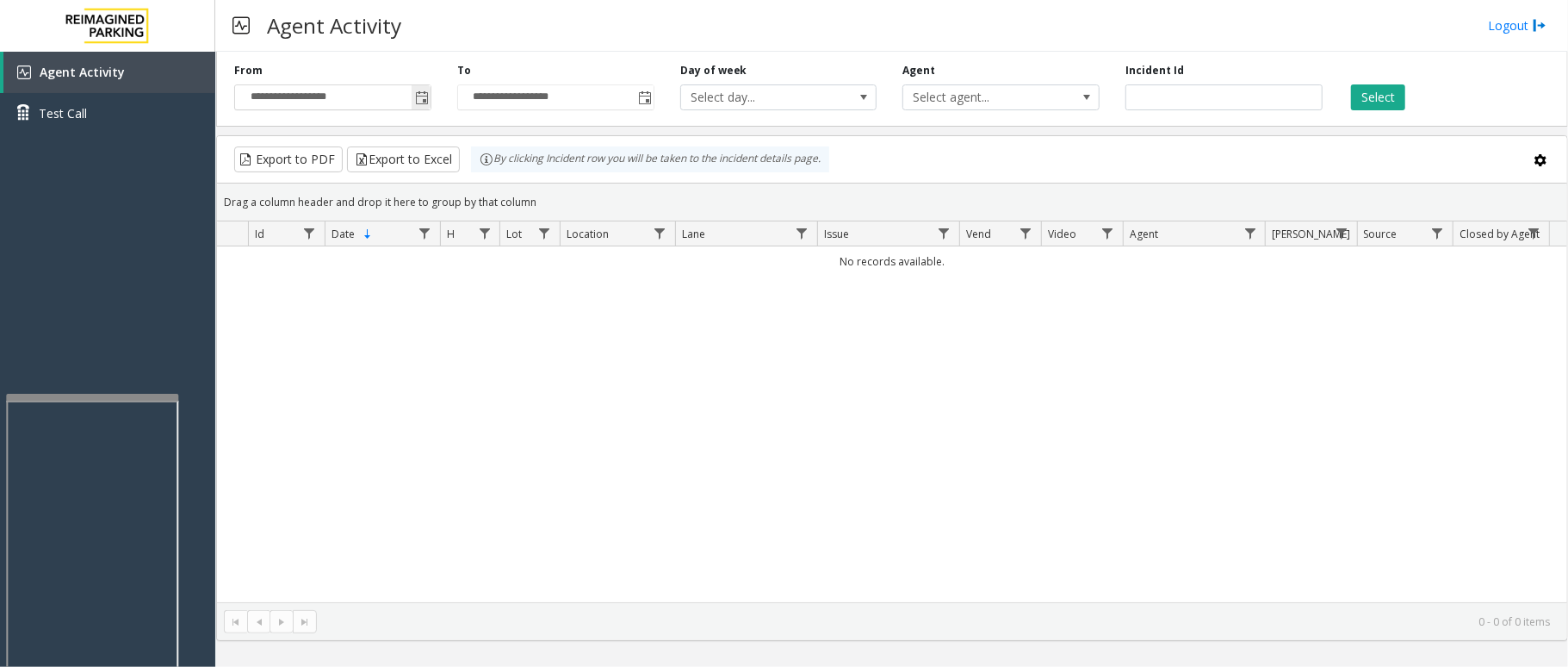
click at [418, 101] on span "Toggle popup" at bounding box center [421, 98] width 13 height 13
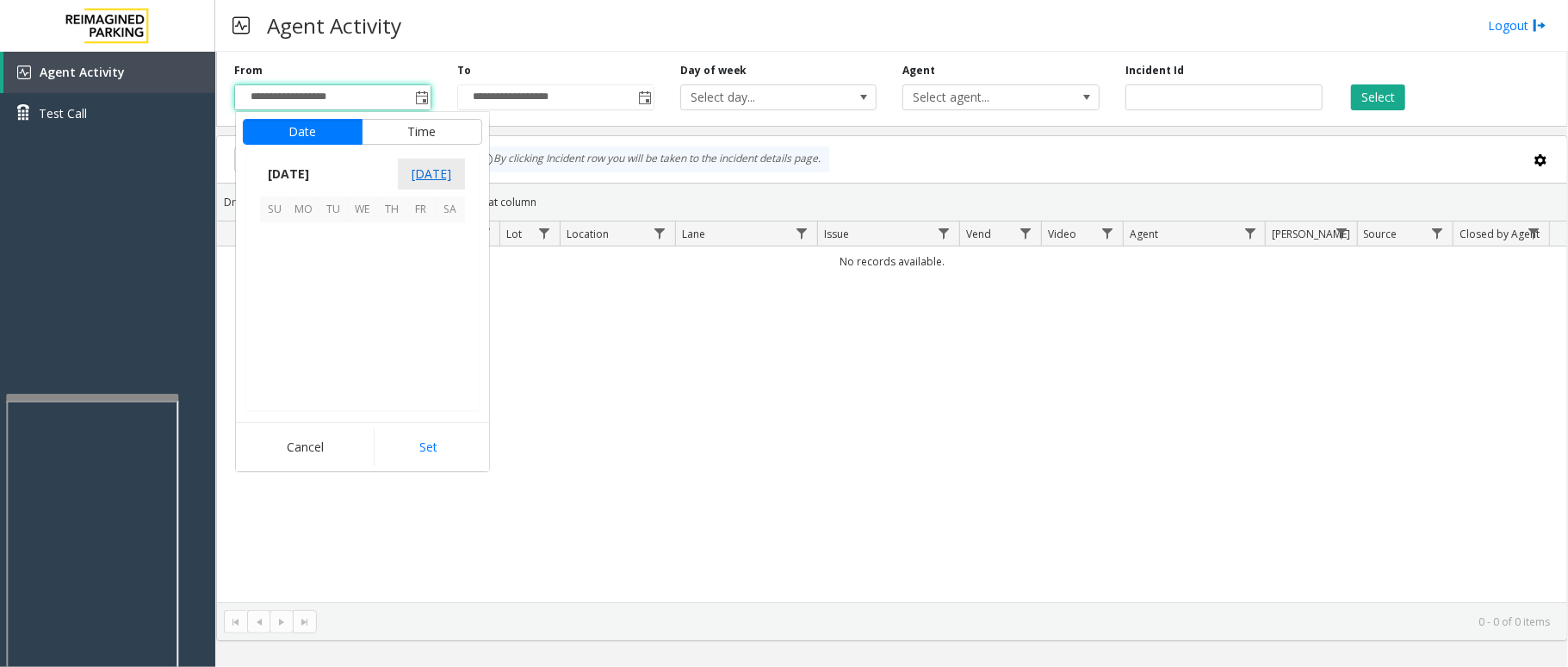
scroll to position [308905, 0]
click at [417, 283] on span "15" at bounding box center [420, 295] width 29 height 29
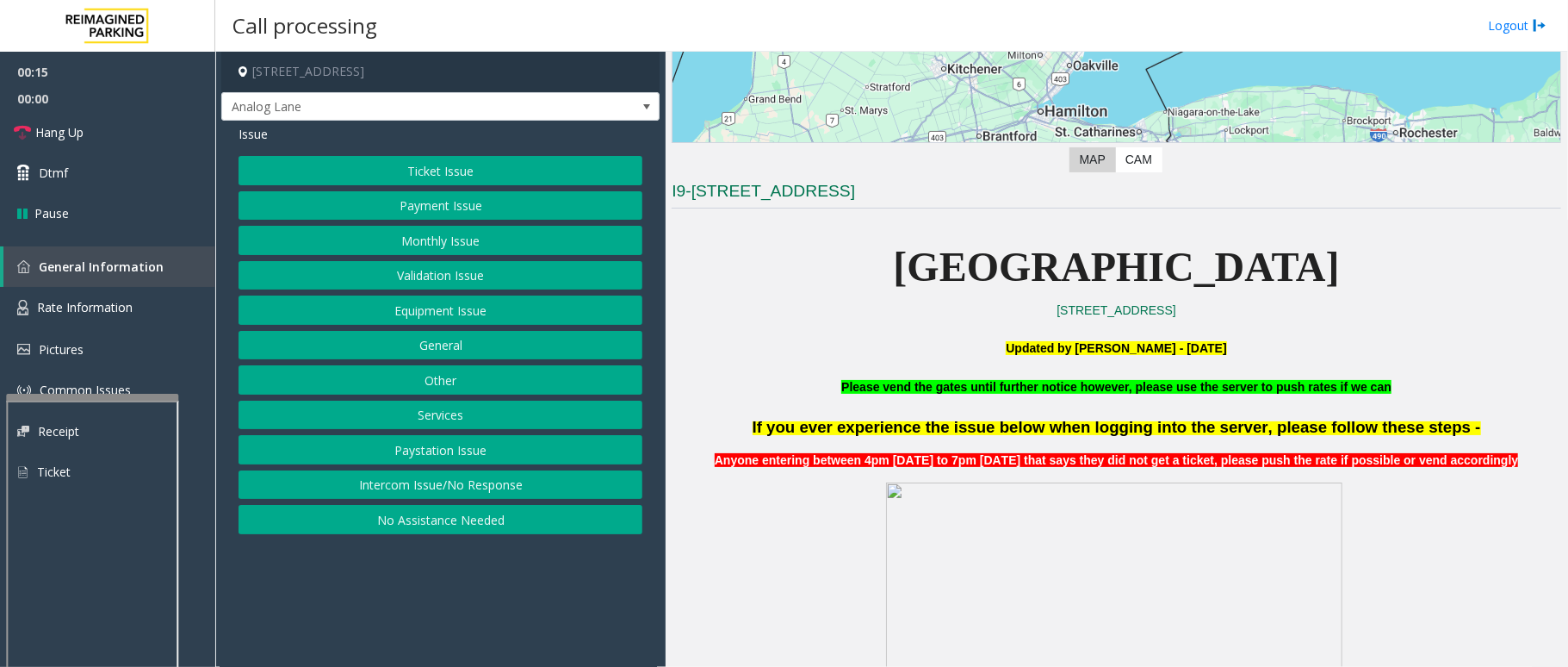
scroll to position [459, 0]
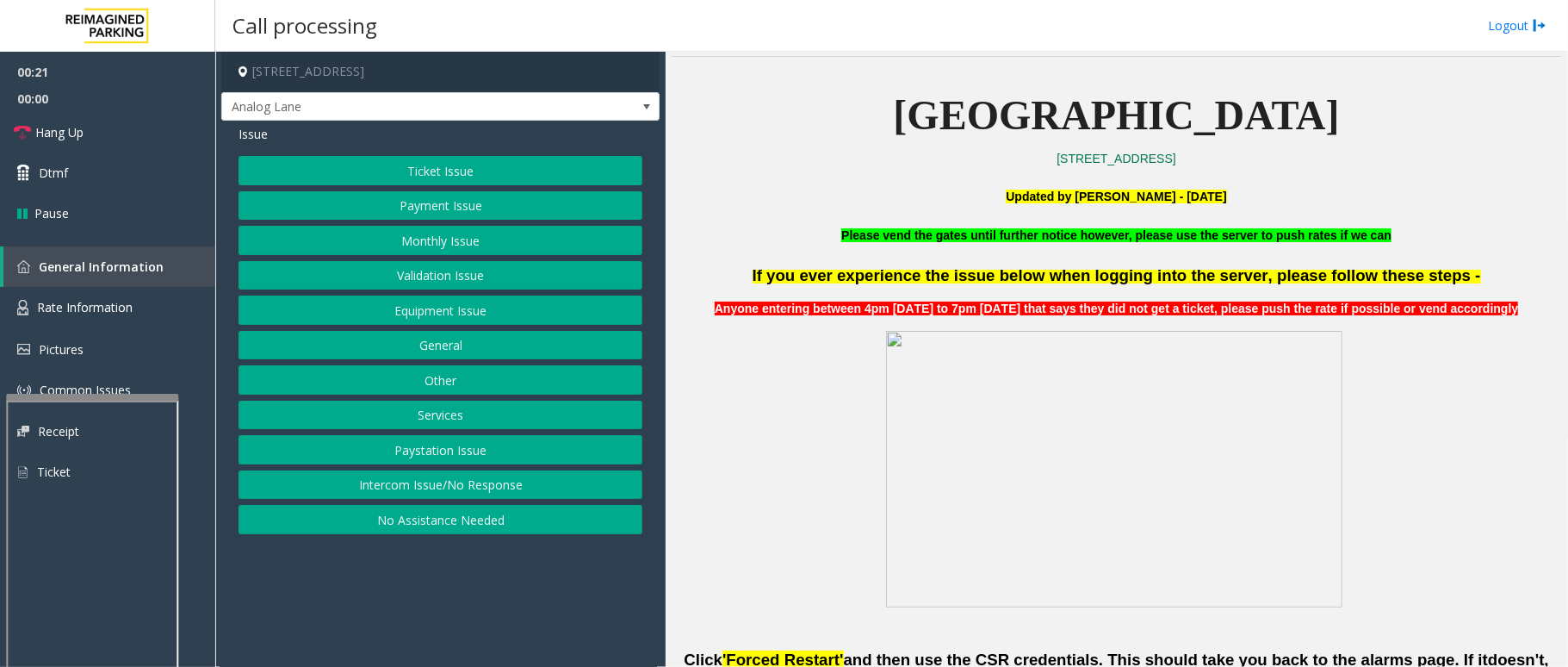
click at [448, 486] on button "Intercom Issue/No Response" at bounding box center [440, 485] width 404 height 29
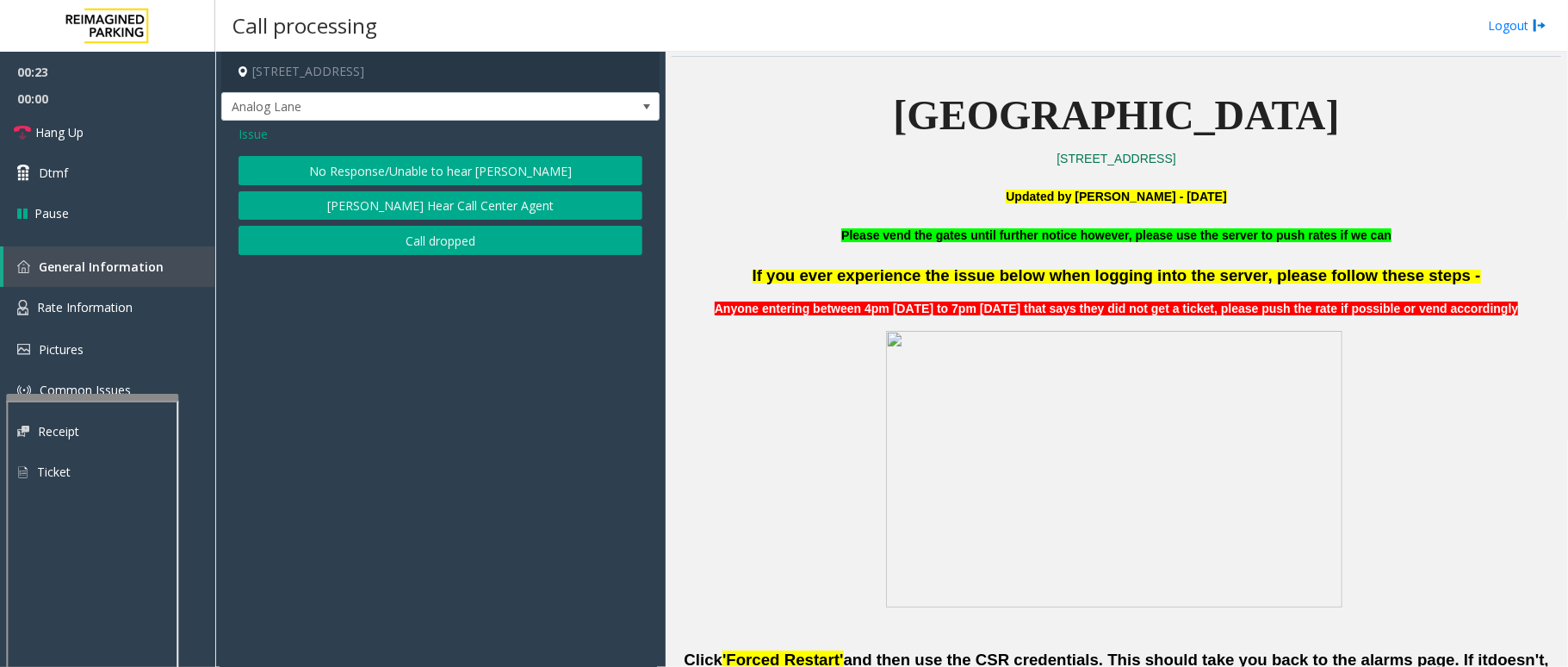
click at [509, 162] on button "No Response/Unable to hear [PERSON_NAME]" at bounding box center [440, 170] width 404 height 29
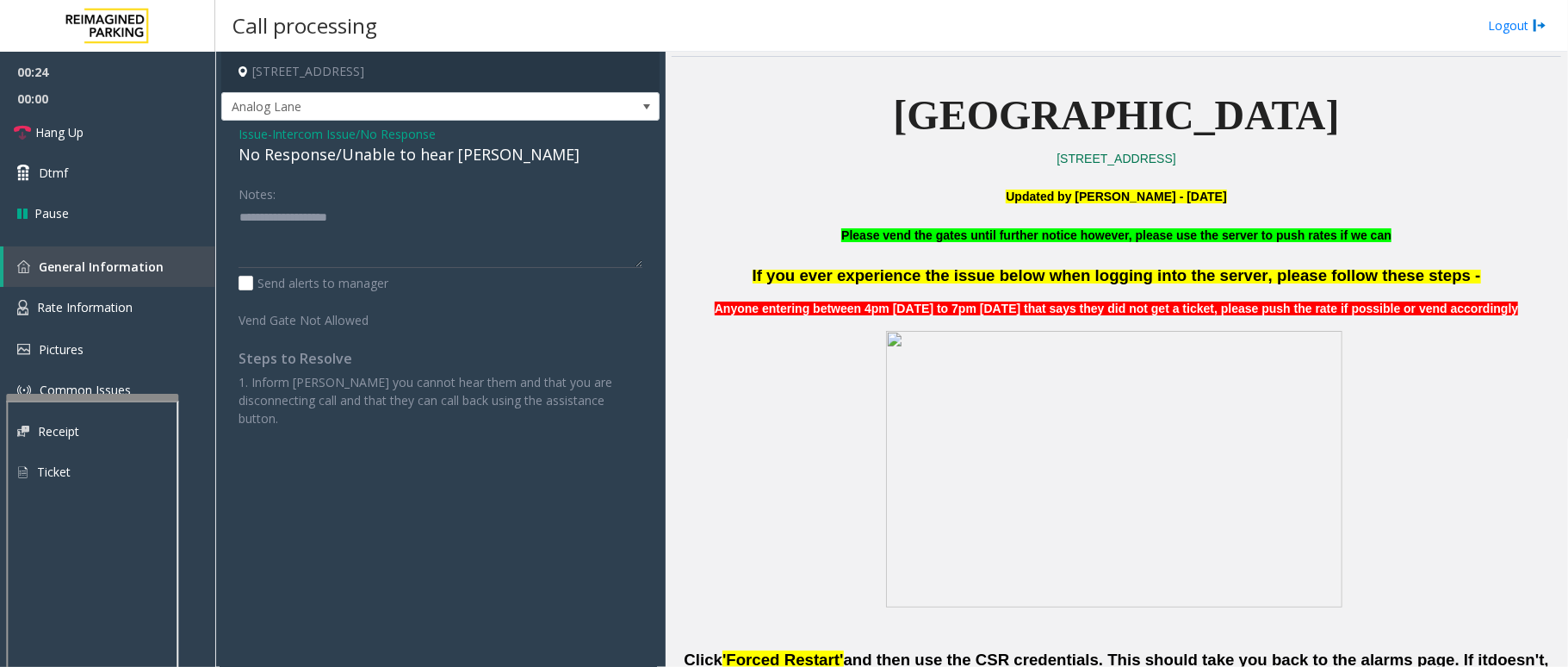
click at [423, 157] on div "No Response/Unable to hear [PERSON_NAME]" at bounding box center [440, 155] width 404 height 23
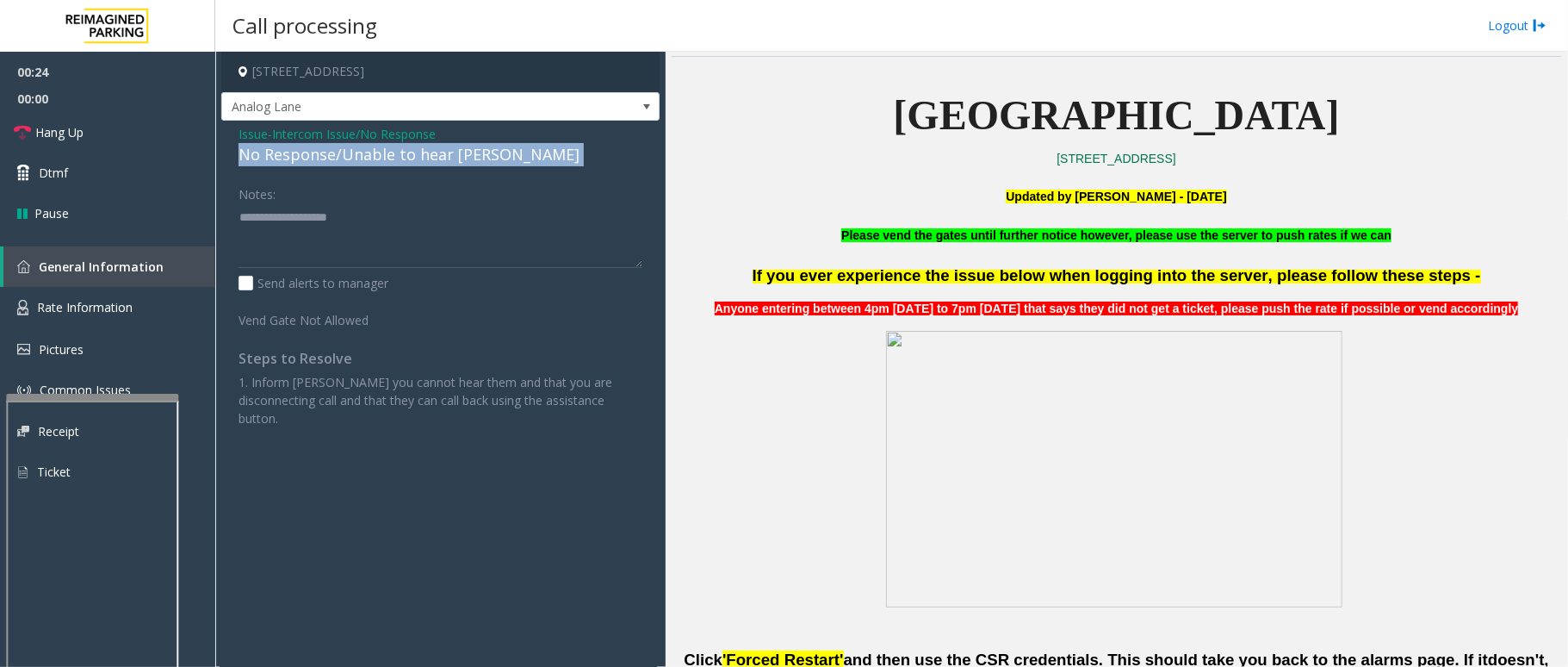
click at [423, 157] on div "No Response/Unable to hear [PERSON_NAME]" at bounding box center [440, 155] width 404 height 23
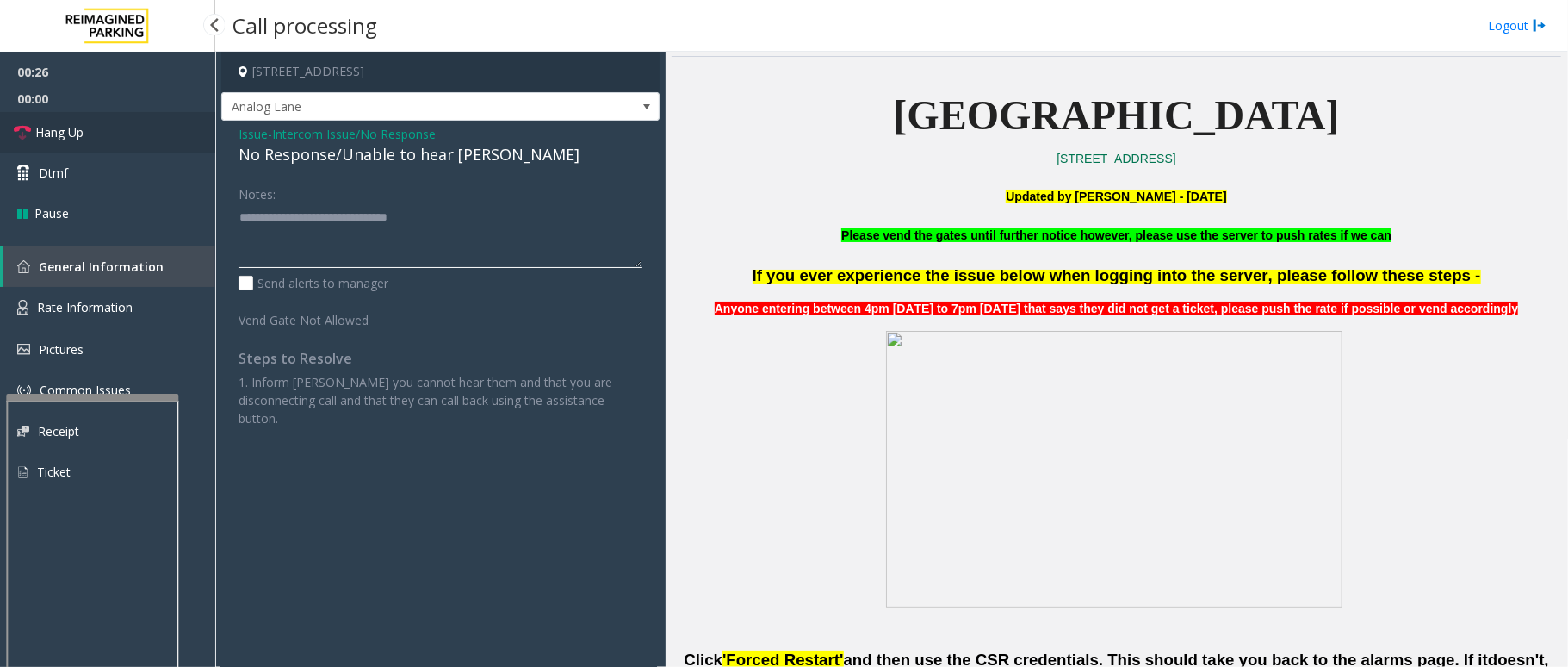
type textarea "**********"
click at [134, 138] on link "Hang Up" at bounding box center [108, 133] width 215 height 41
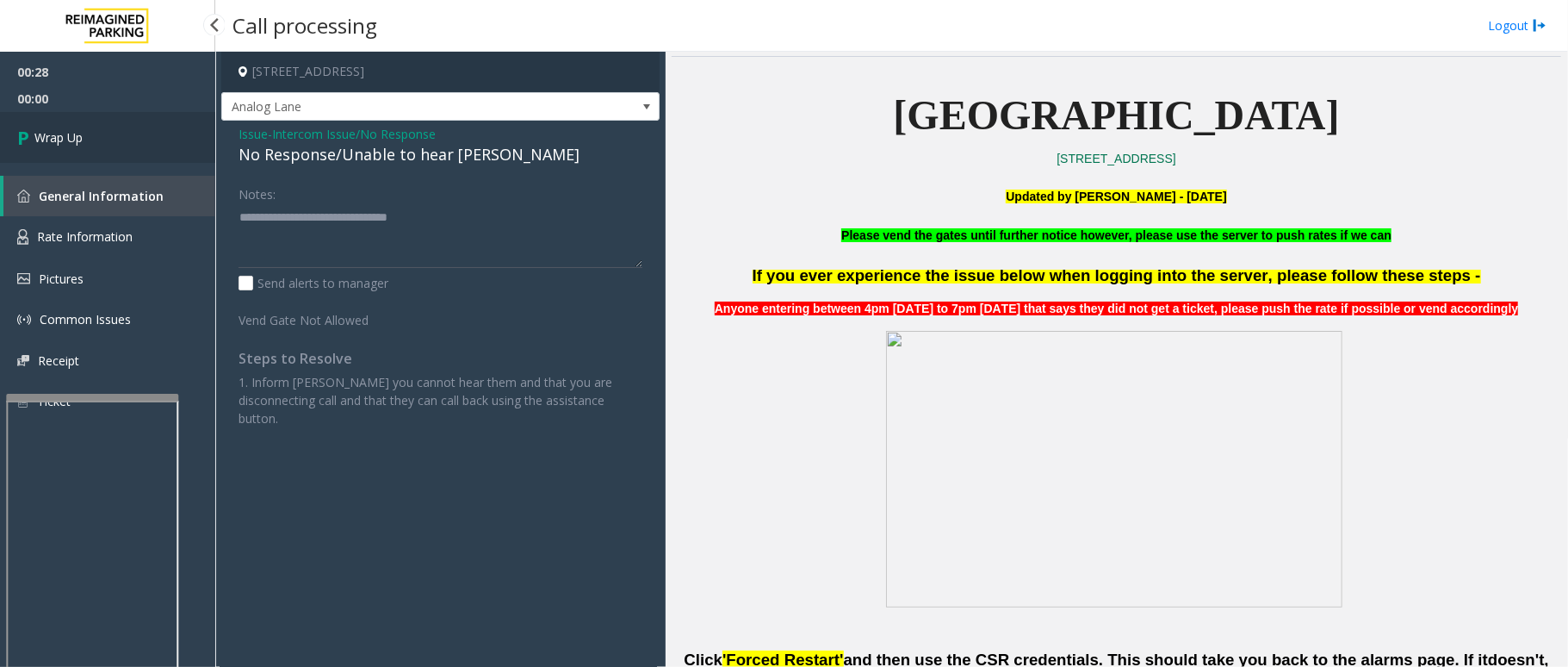
click at [165, 141] on link "Wrap Up" at bounding box center [108, 137] width 215 height 51
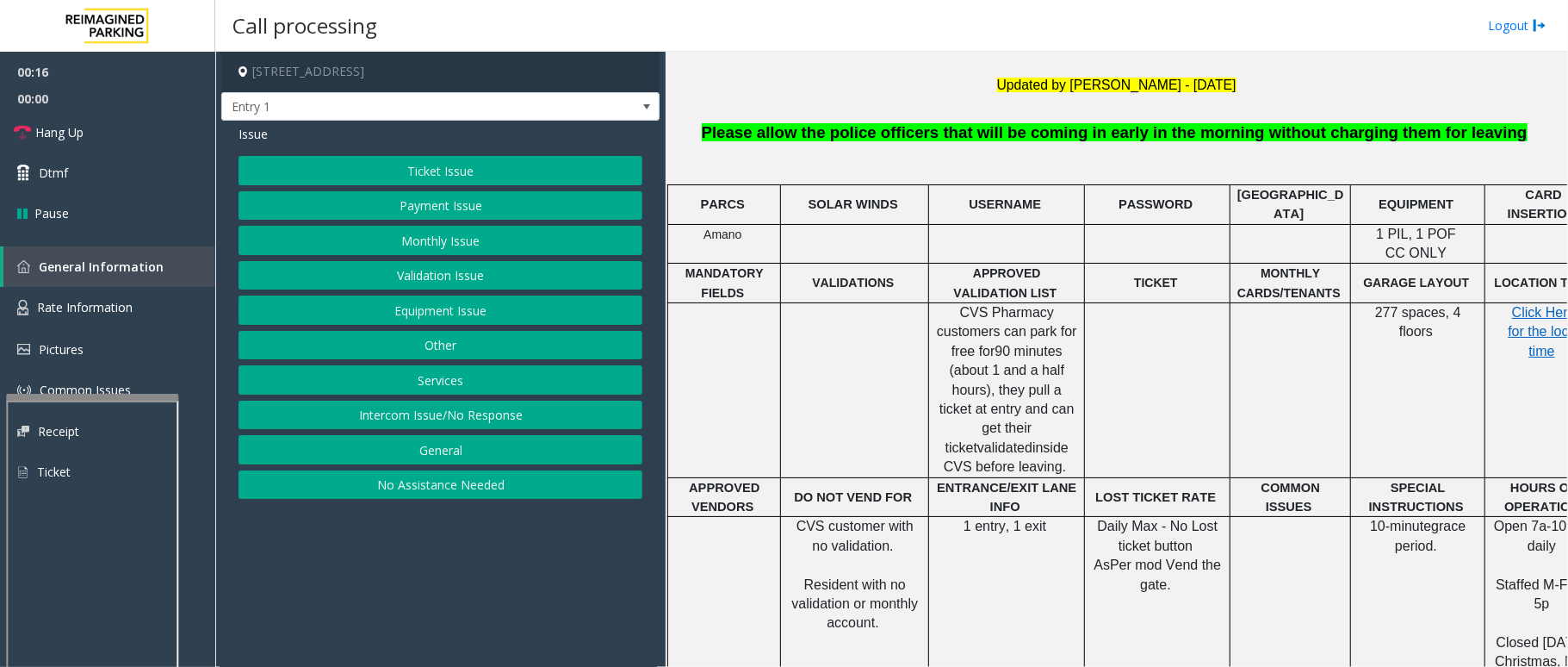
scroll to position [459, 0]
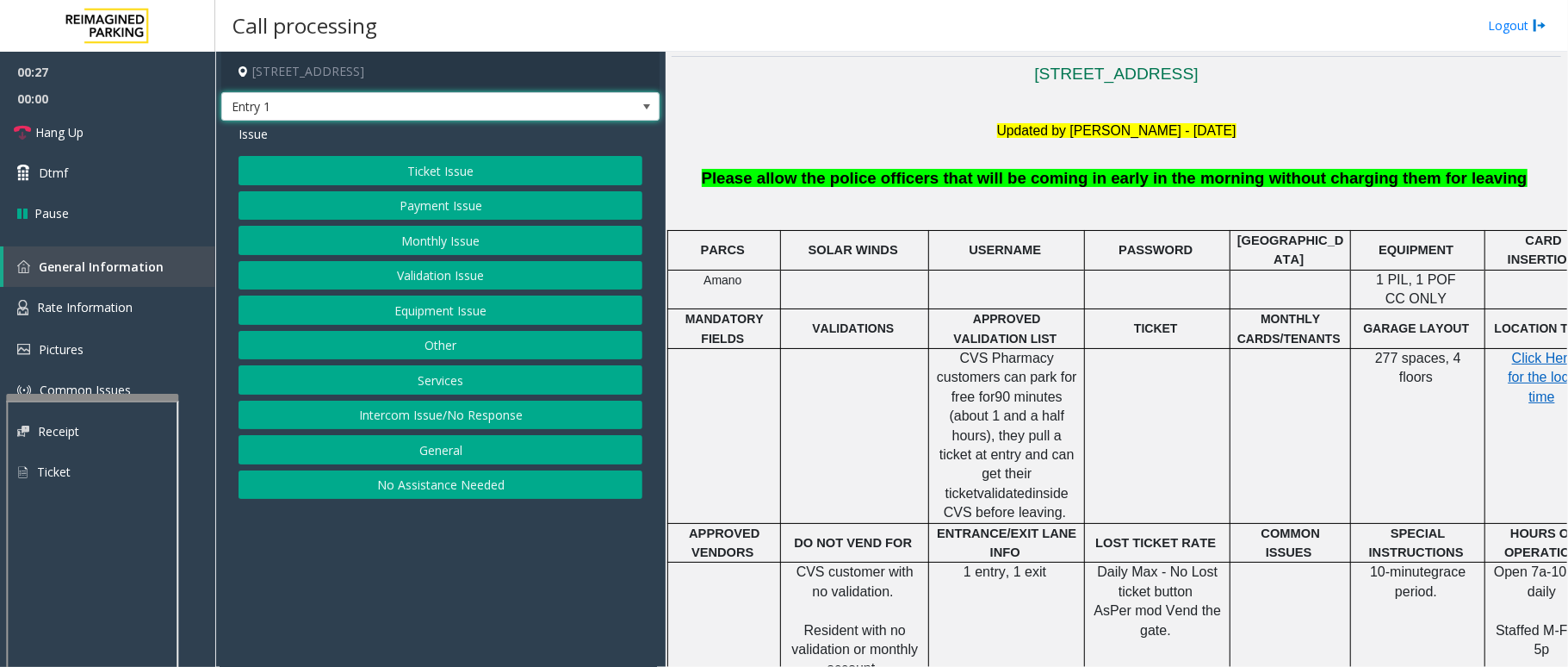
click at [644, 104] on span at bounding box center [646, 106] width 13 height 13
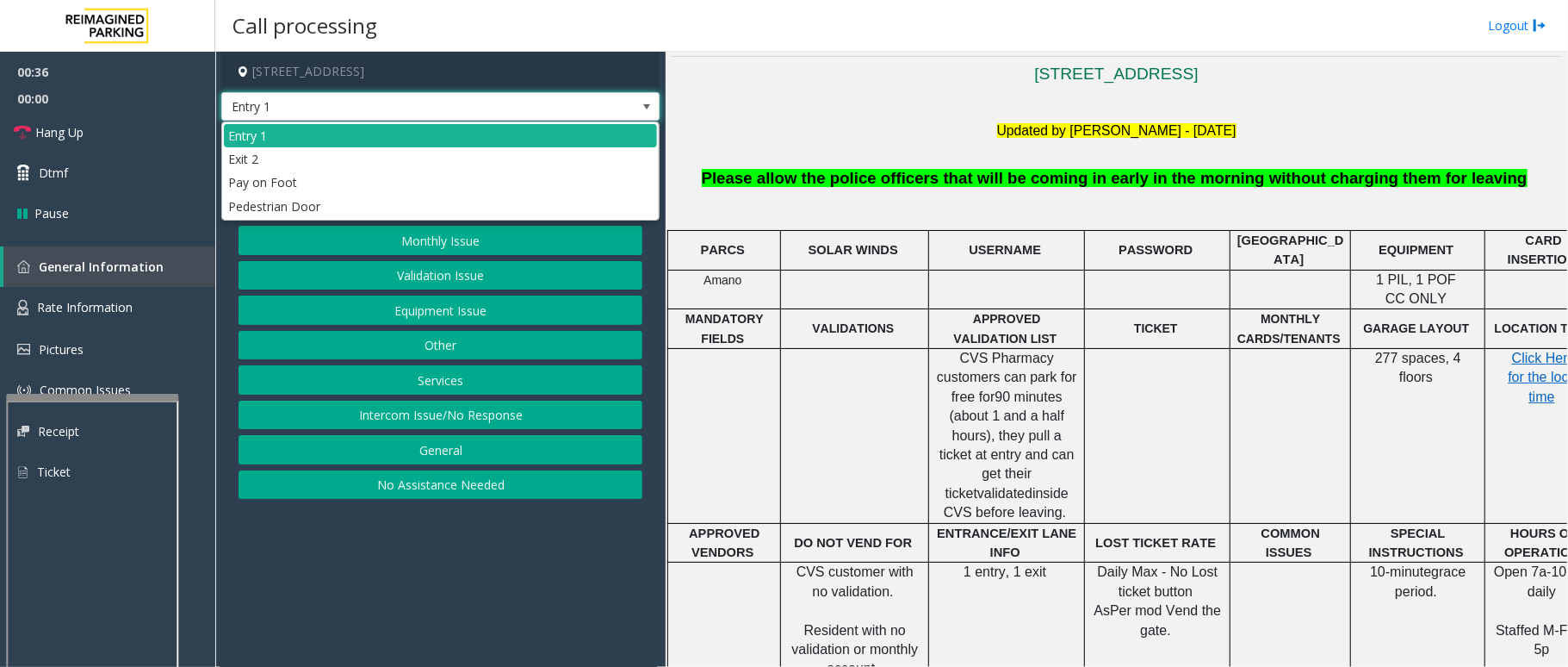
click at [644, 104] on span at bounding box center [646, 106] width 13 height 13
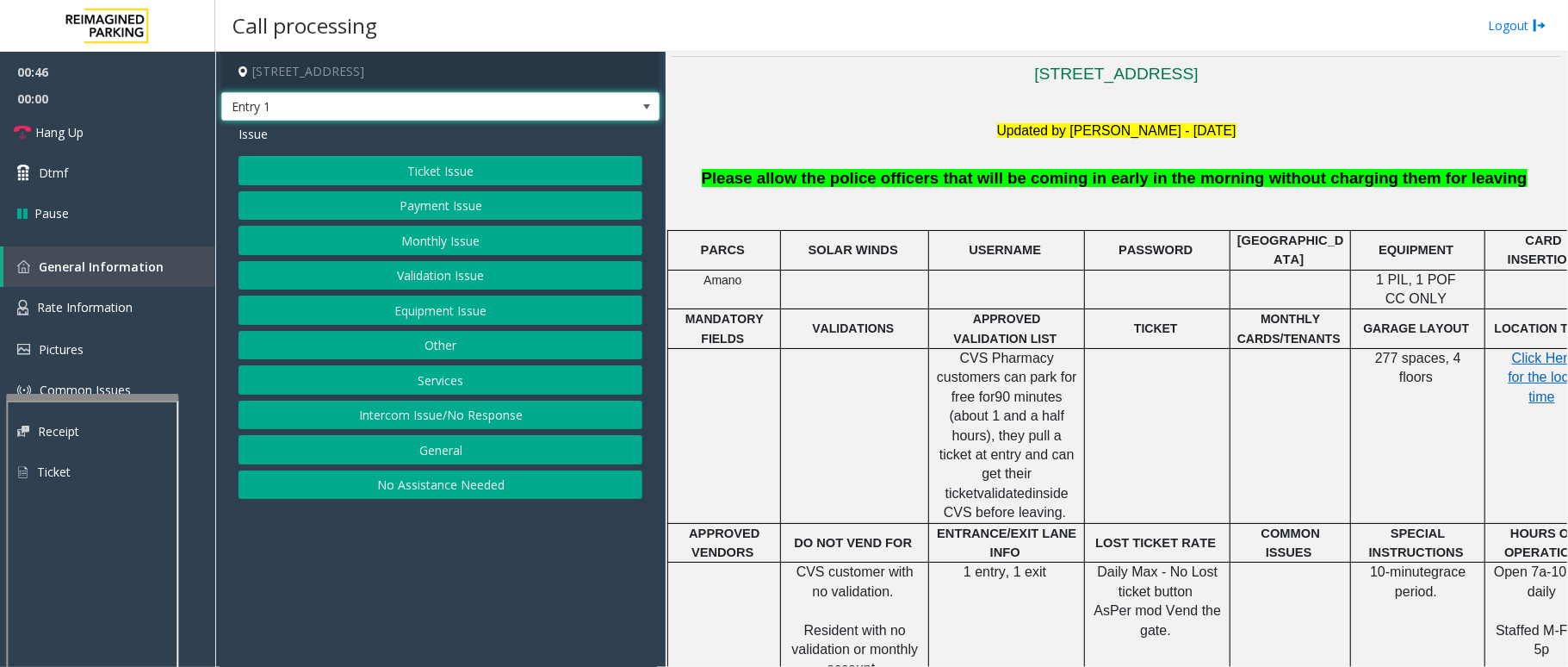
click at [489, 166] on button "Ticket Issue" at bounding box center [440, 170] width 404 height 29
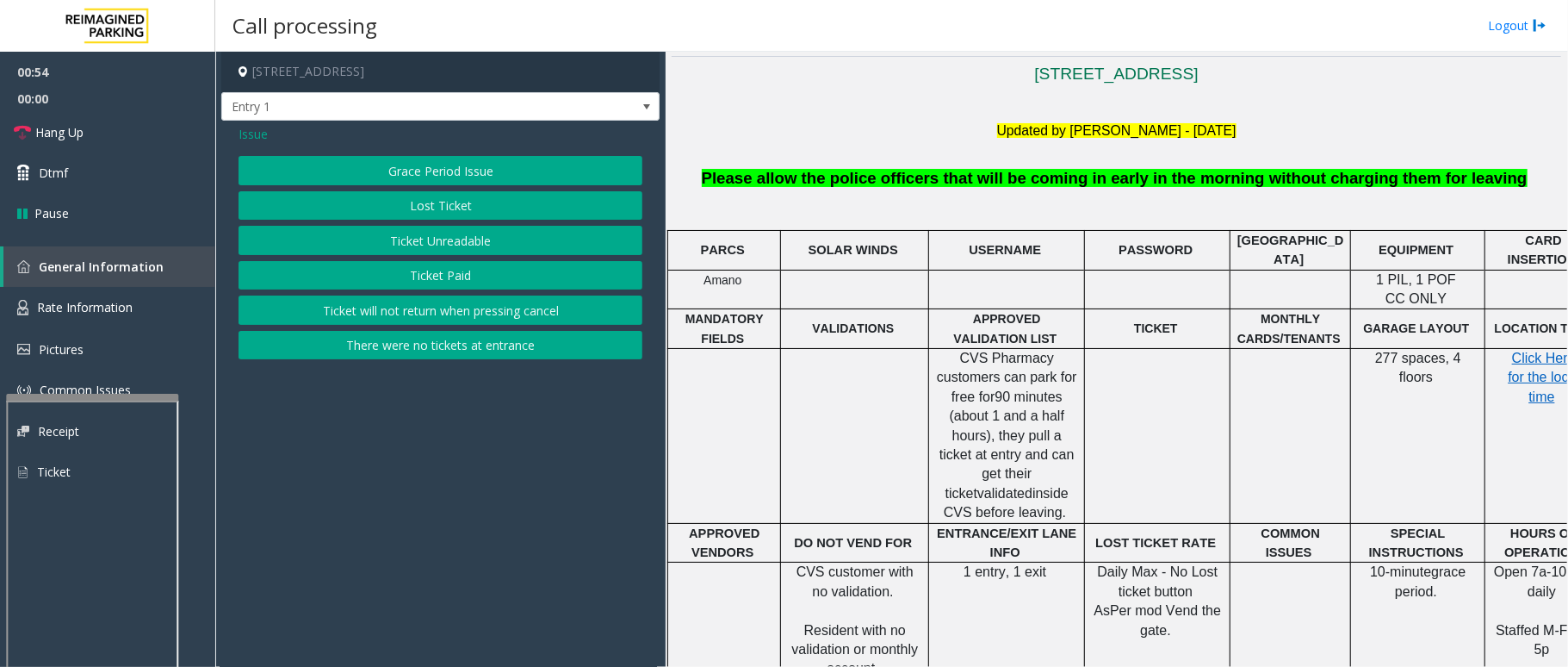
click at [243, 132] on span "Issue" at bounding box center [252, 133] width 29 height 18
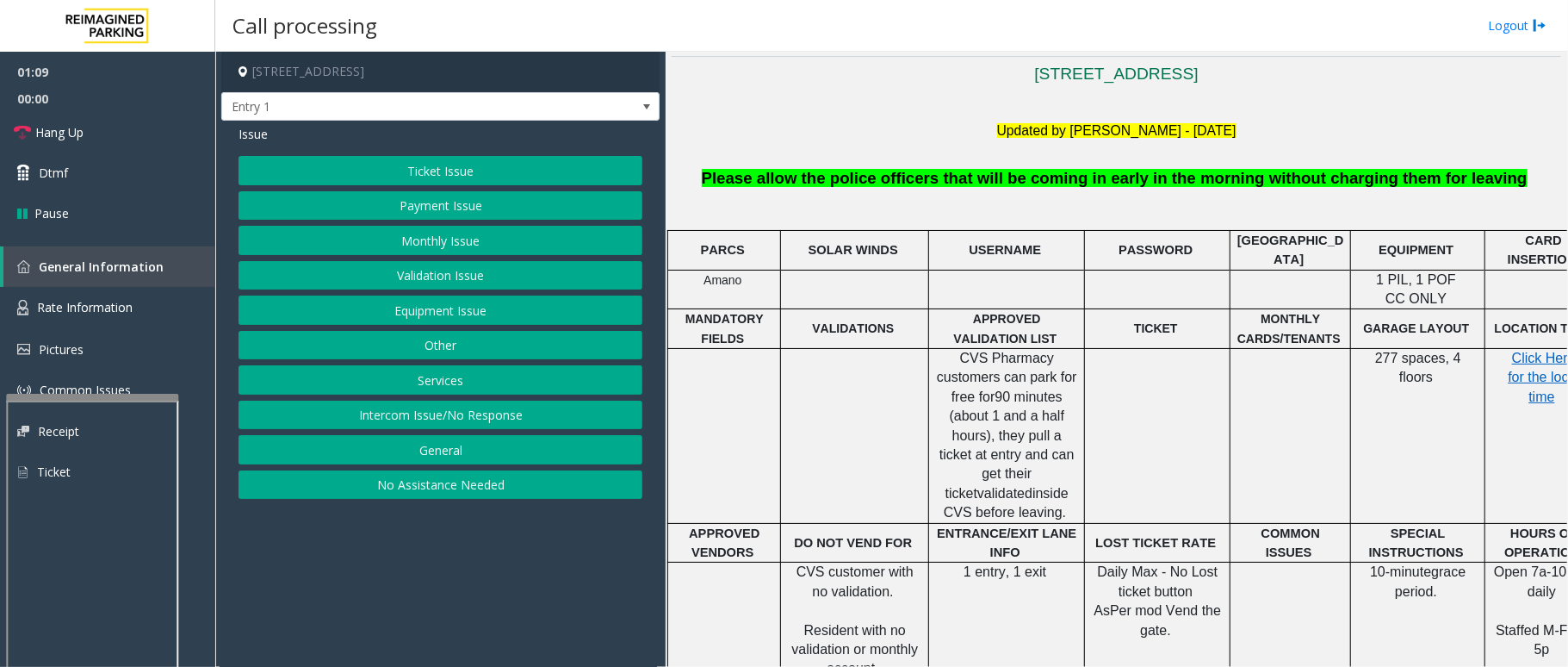
click at [510, 301] on button "Equipment Issue" at bounding box center [440, 309] width 404 height 29
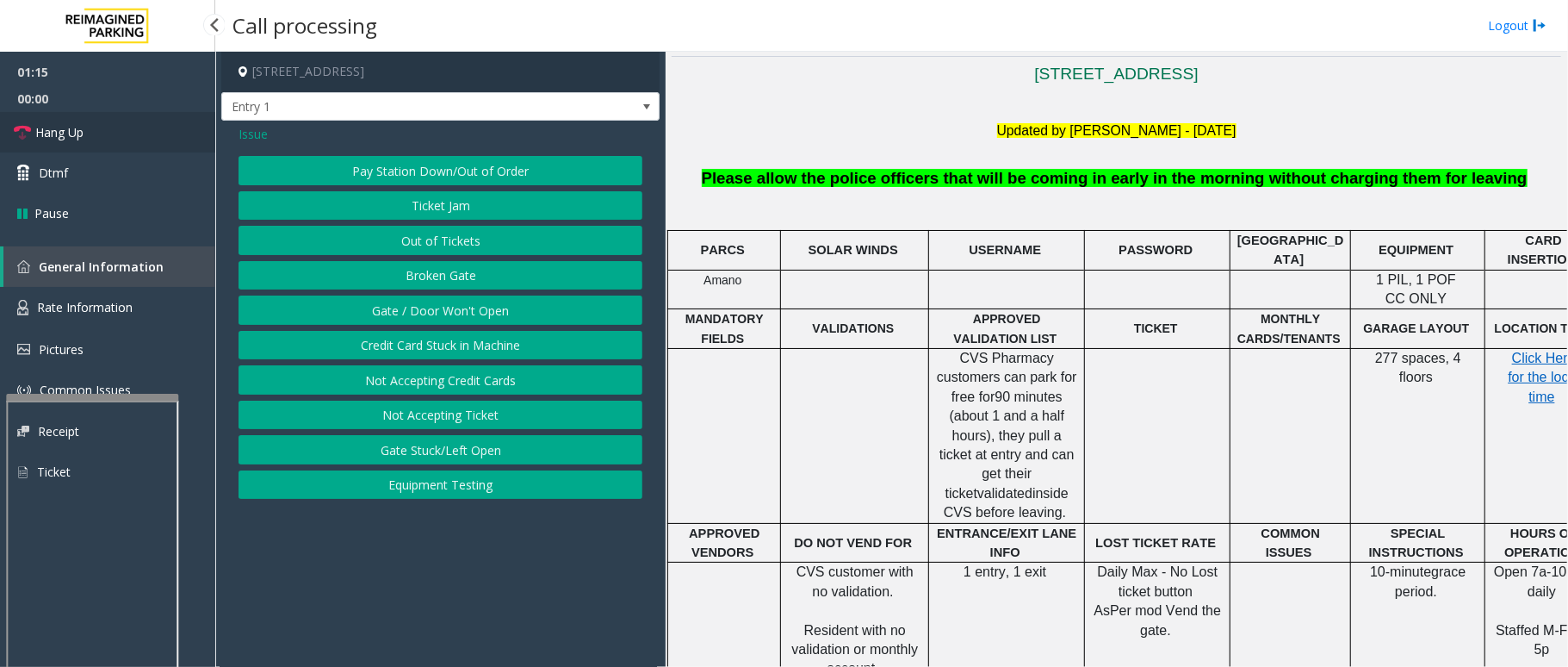
click at [63, 138] on span "Hang Up" at bounding box center [60, 132] width 48 height 18
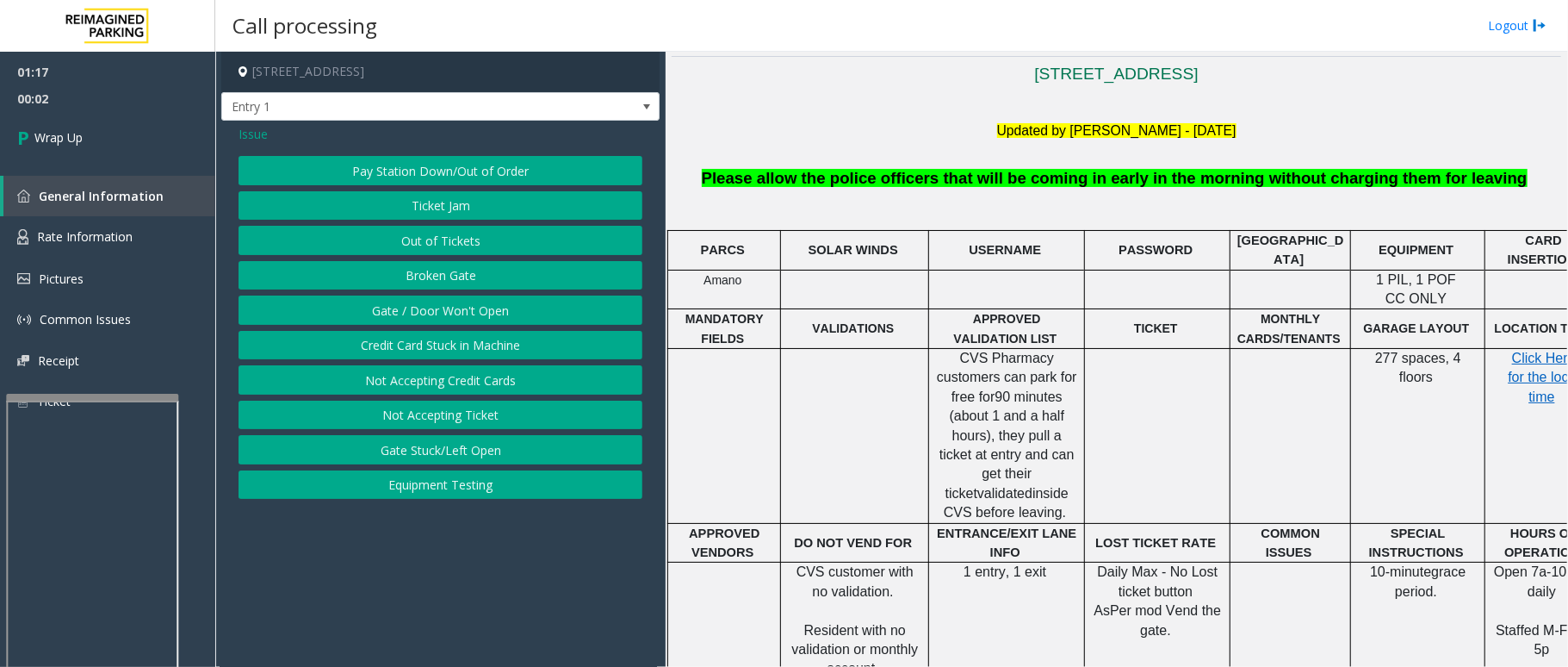
click at [372, 318] on button "Gate / Door Won't Open" at bounding box center [440, 309] width 404 height 29
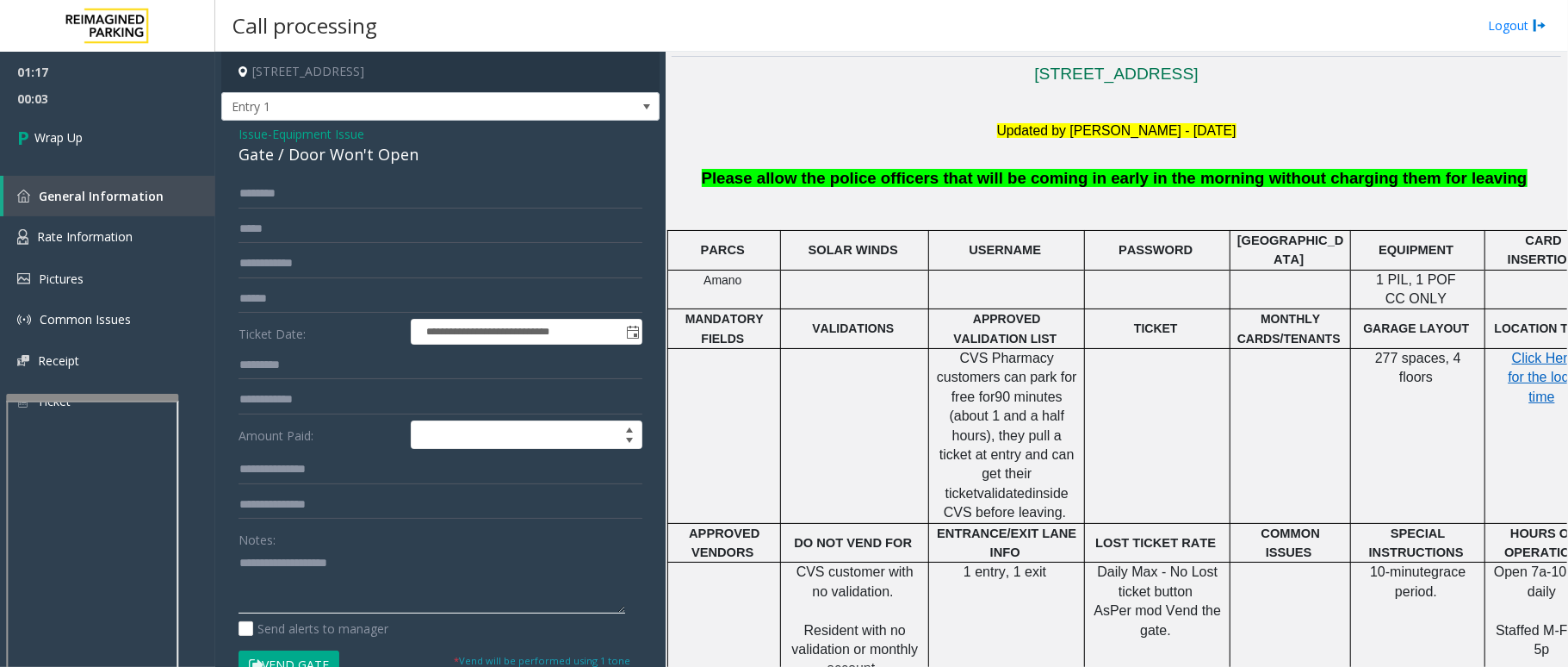
click at [298, 500] on textarea at bounding box center [431, 581] width 387 height 65
click at [327, 150] on div "Gate / Door Won't Open" at bounding box center [440, 155] width 404 height 23
click at [432, 500] on textarea at bounding box center [431, 581] width 387 height 65
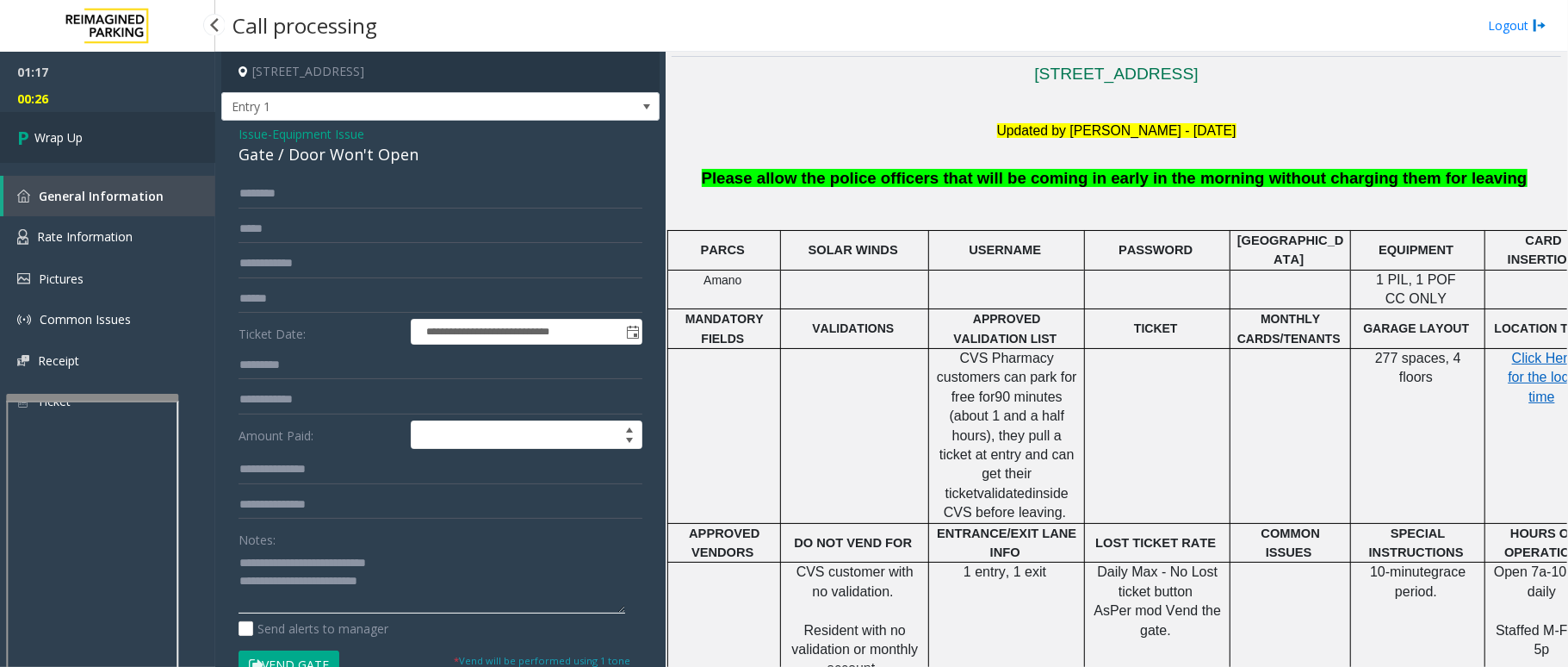
type textarea "**********"
click at [96, 156] on link "Wrap Up" at bounding box center [108, 137] width 215 height 51
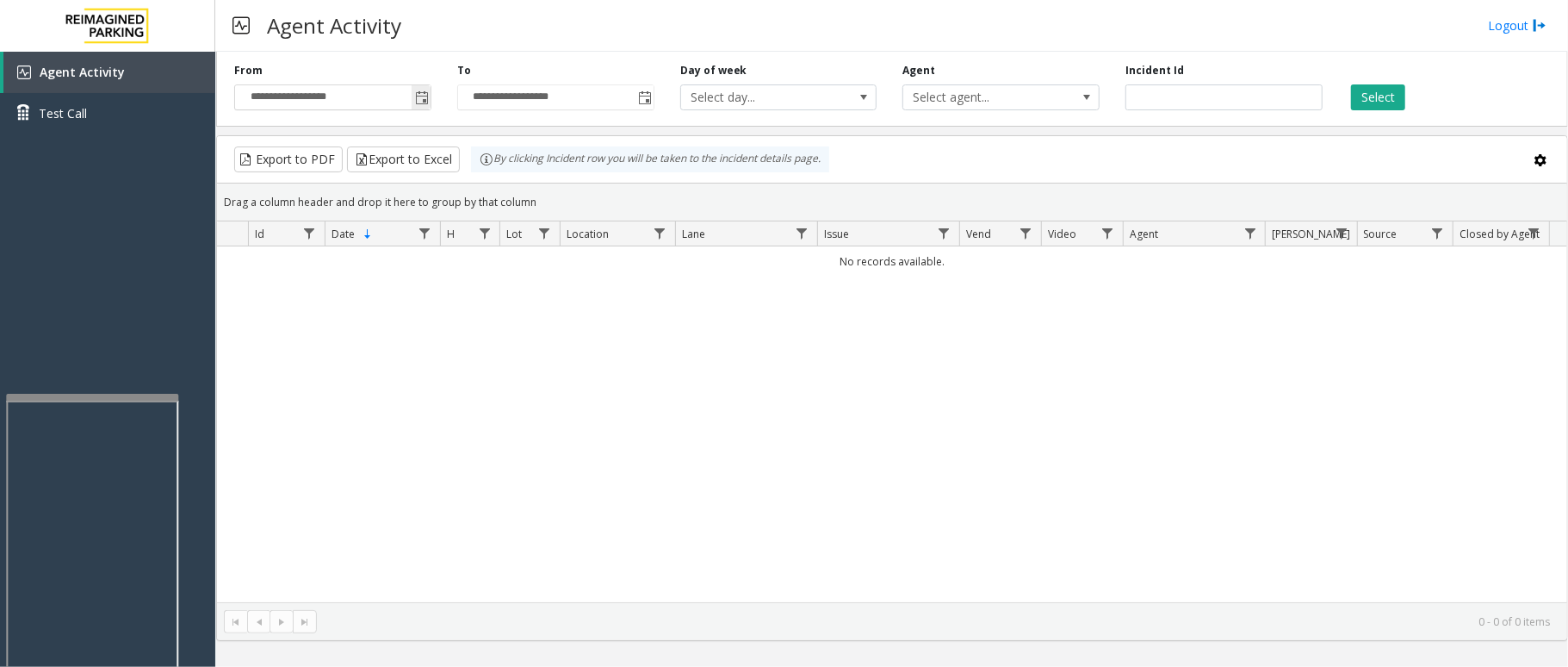
click at [421, 101] on span "Toggle popup" at bounding box center [421, 98] width 13 height 13
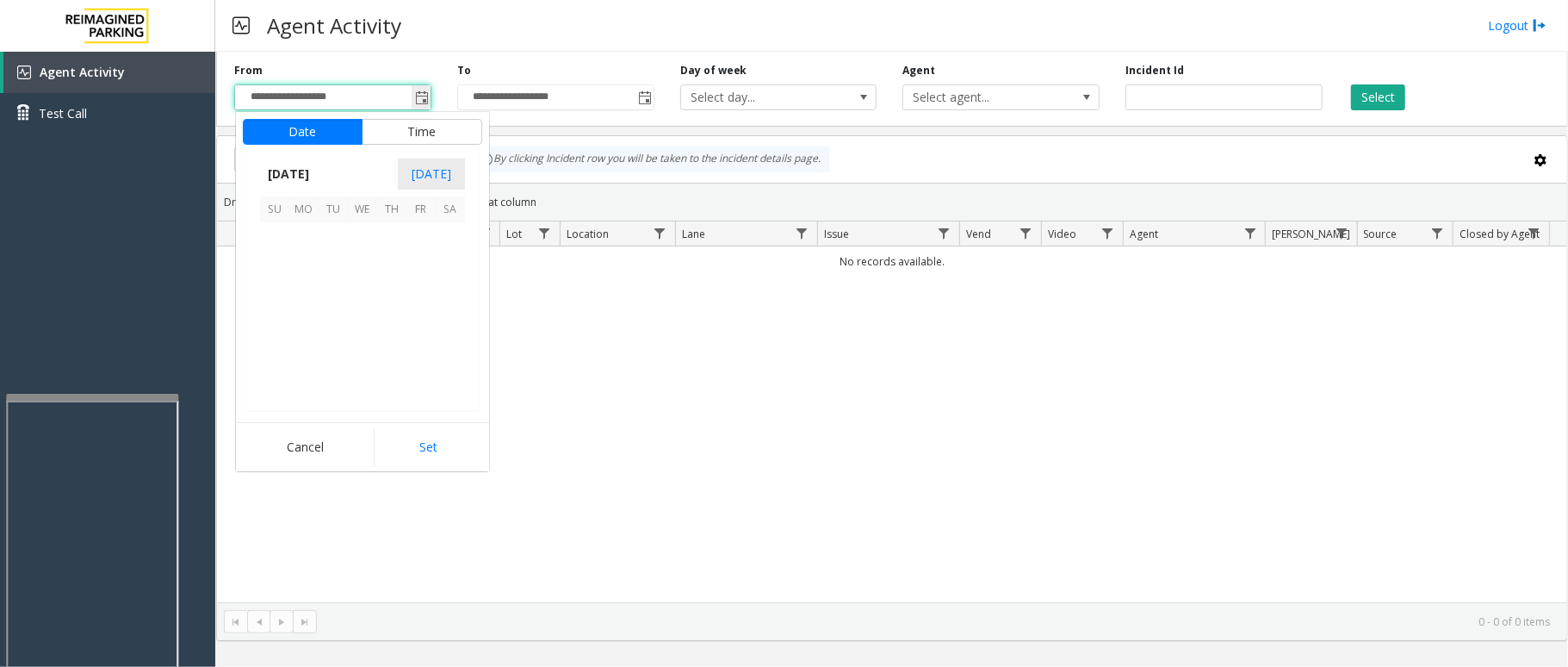
scroll to position [308905, 0]
click at [369, 314] on span "20" at bounding box center [362, 325] width 29 height 29
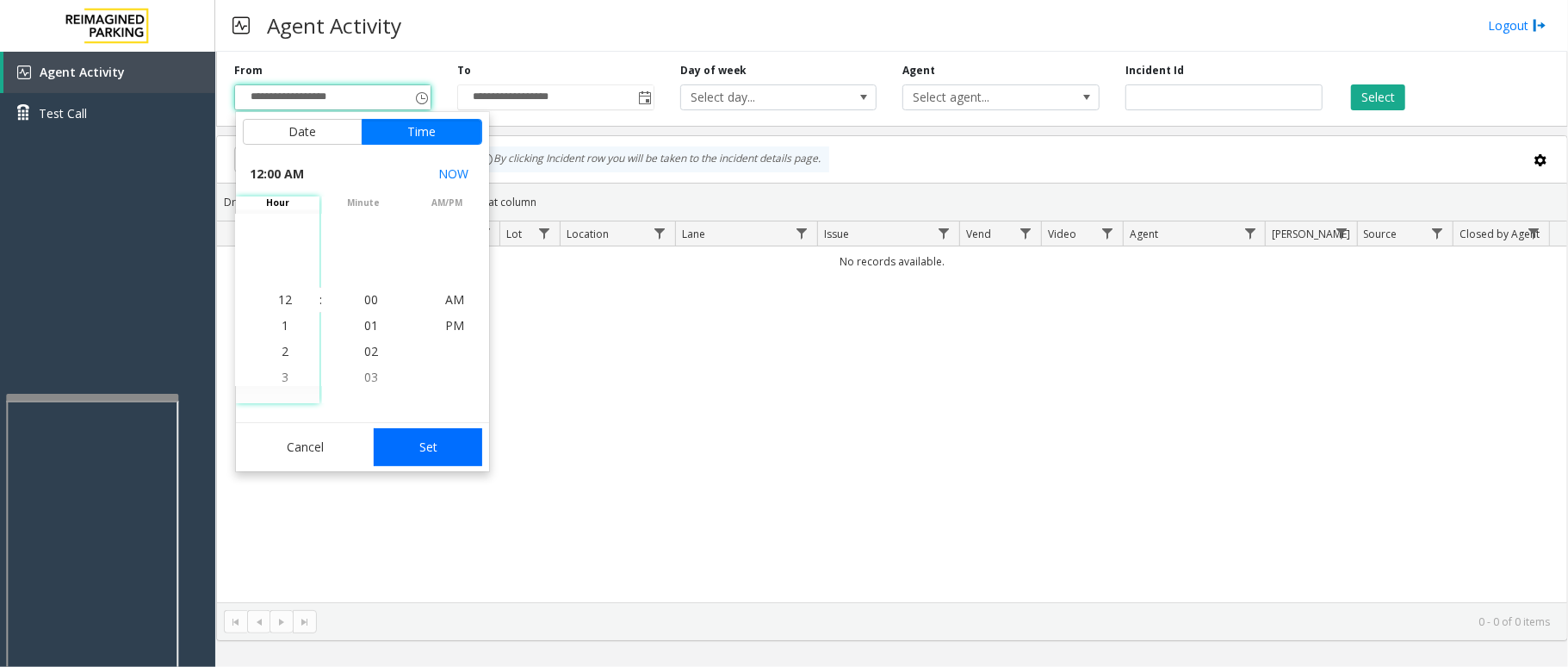
click at [428, 443] on button "Set" at bounding box center [428, 446] width 108 height 38
type input "**********"
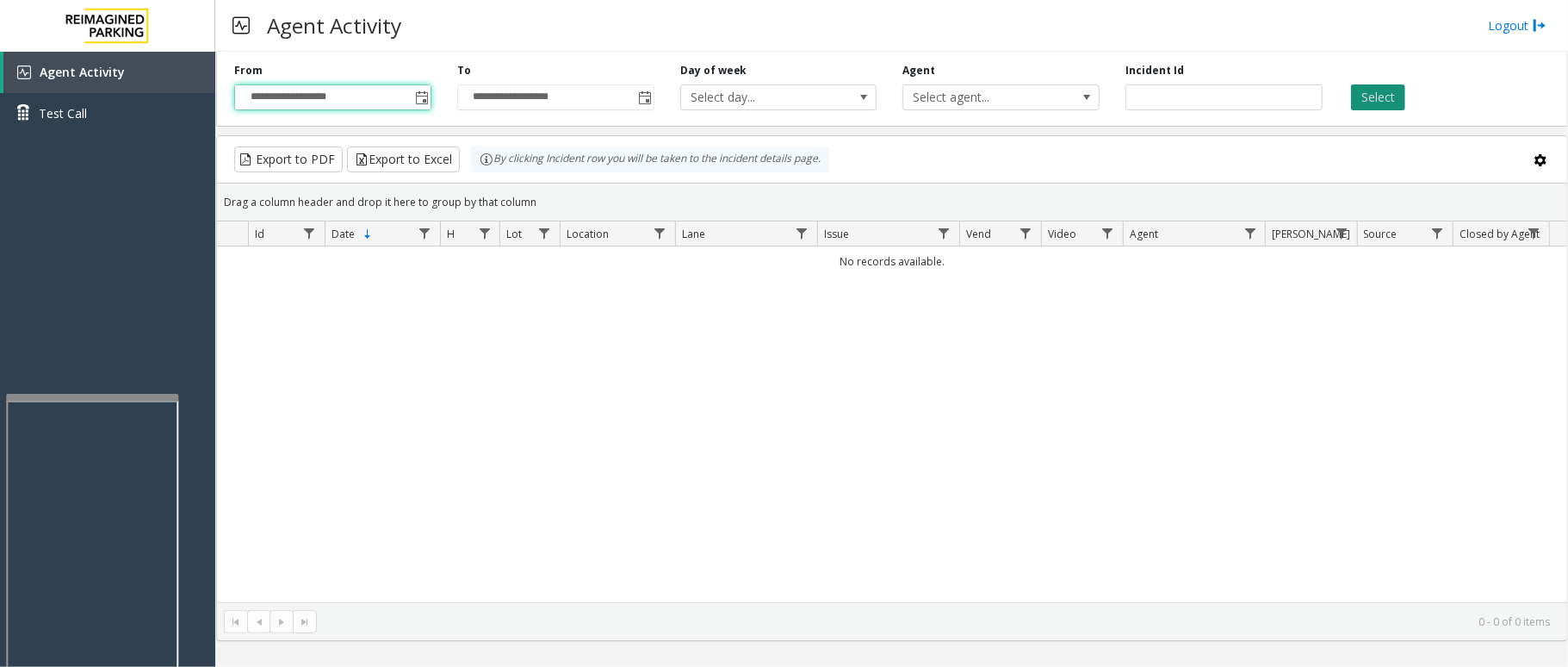
click at [1175, 92] on button "Select" at bounding box center [1377, 97] width 54 height 26
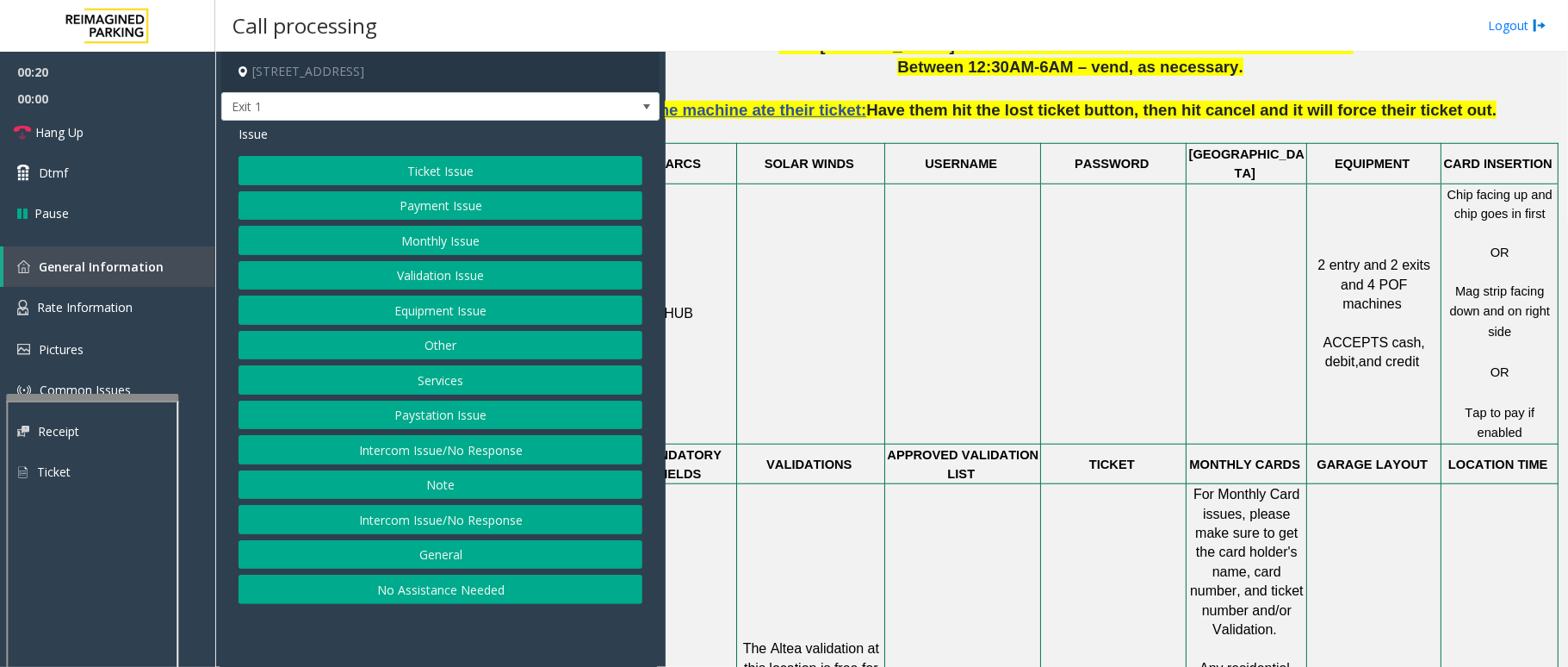
scroll to position [918, 60]
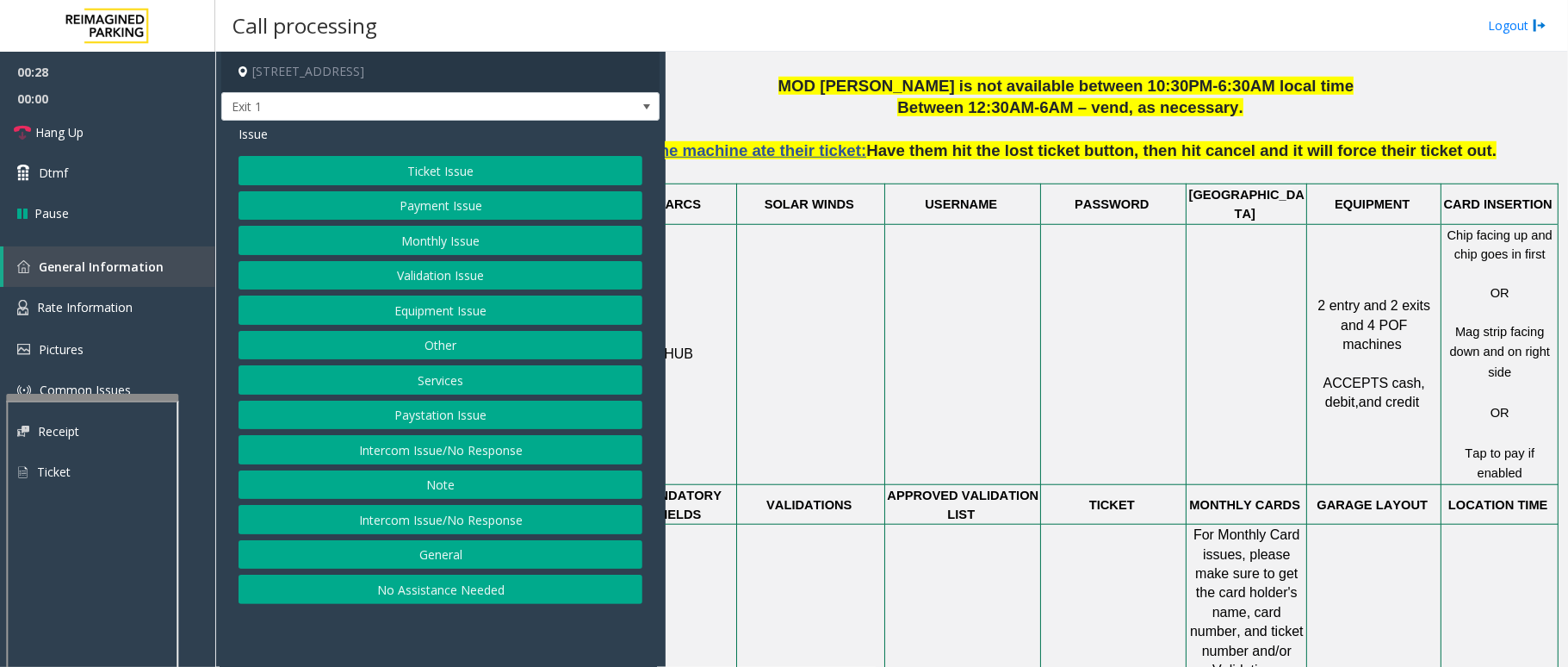
click at [485, 500] on button "No Assistance Needed" at bounding box center [440, 589] width 404 height 29
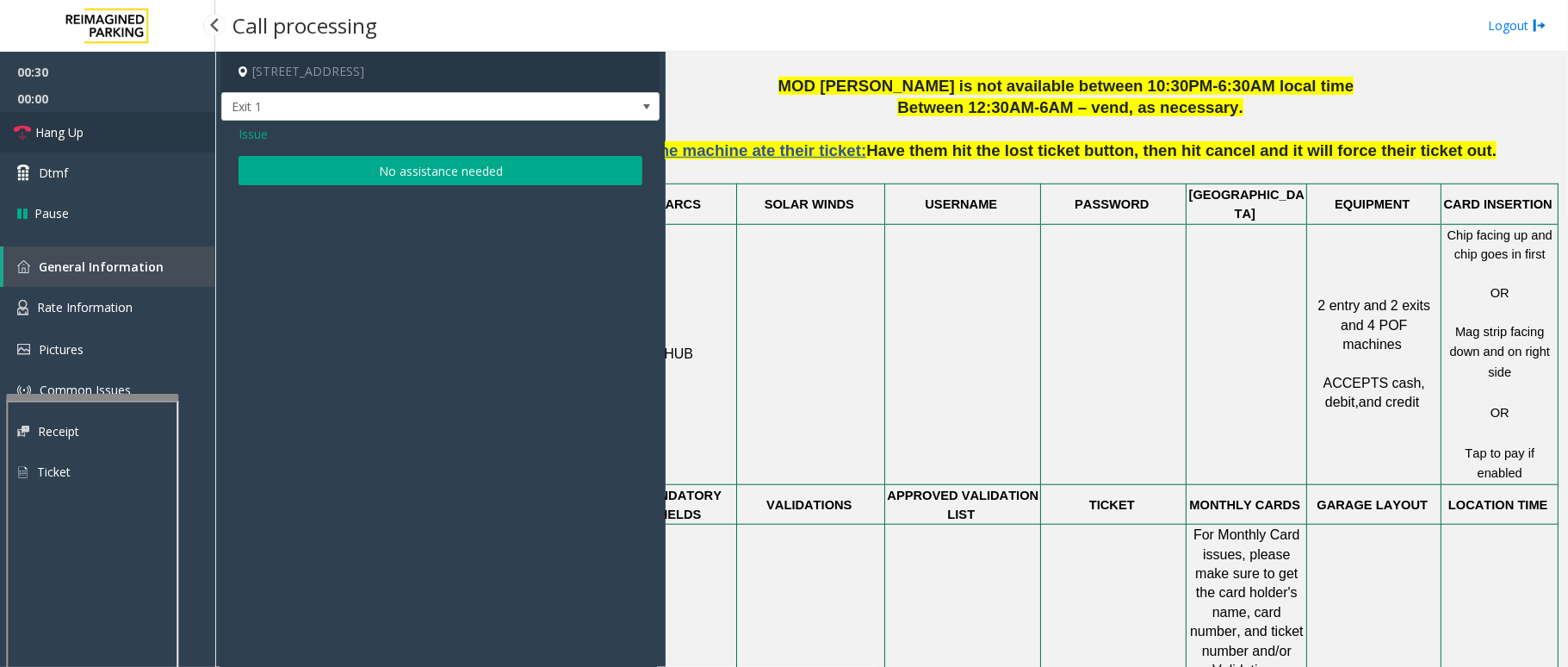
click at [127, 134] on link "Hang Up" at bounding box center [108, 133] width 215 height 41
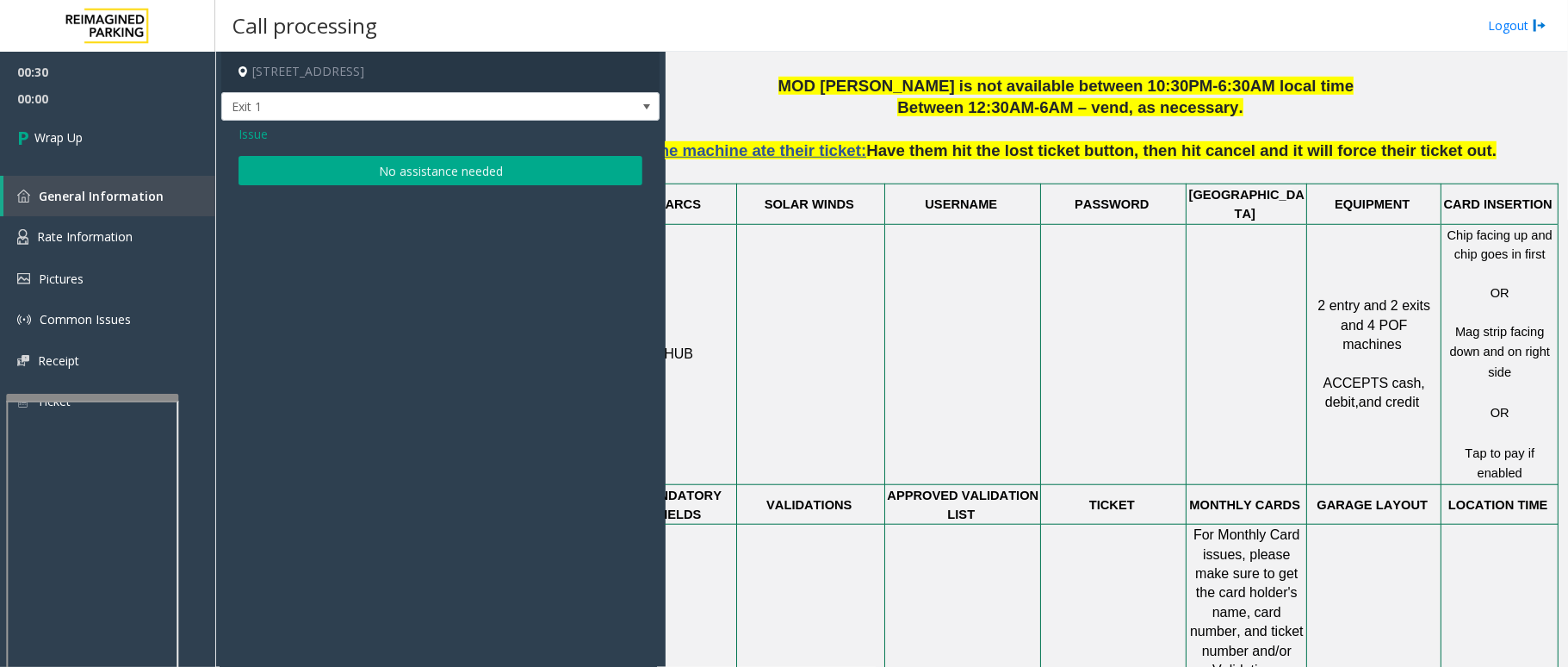
click at [438, 177] on button "No assistance needed" at bounding box center [440, 170] width 404 height 29
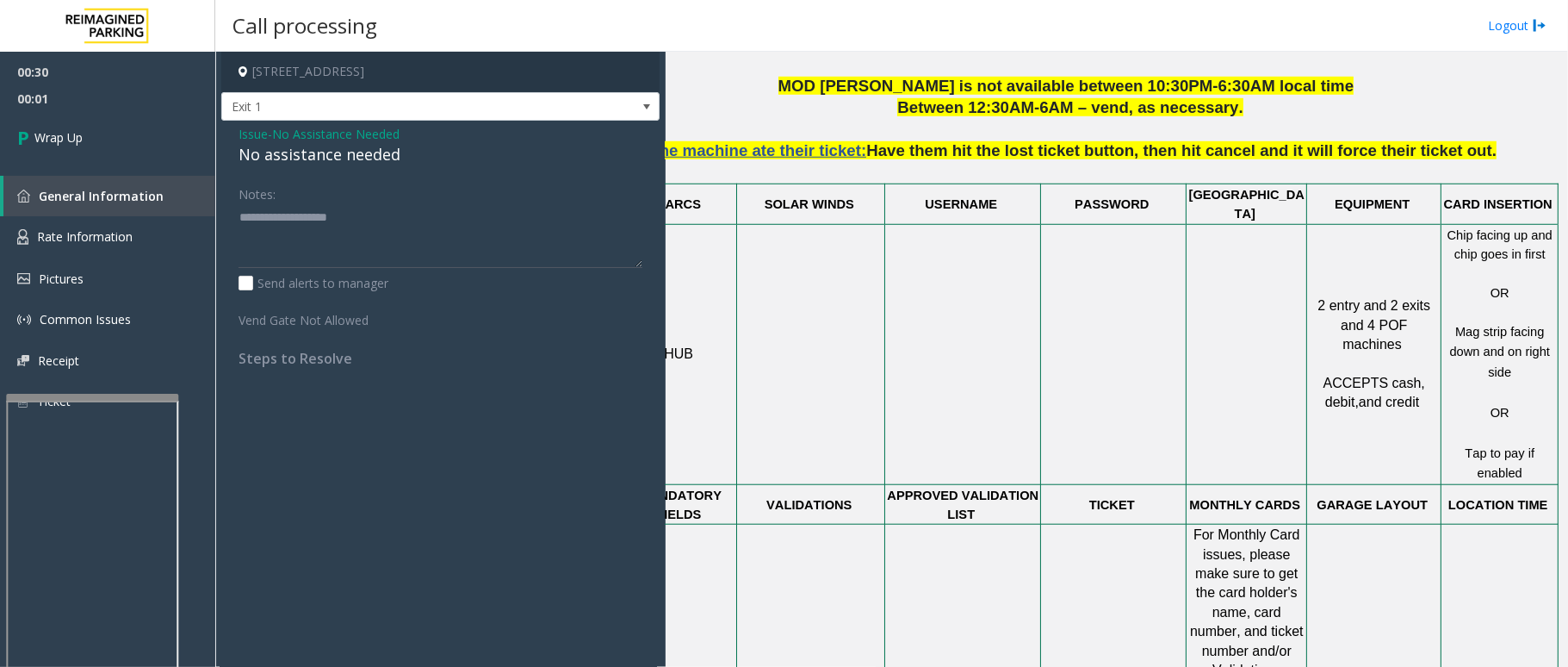
click at [360, 149] on div "No assistance needed" at bounding box center [440, 155] width 404 height 23
type textarea "**********"
click at [125, 131] on link "Wrap Up" at bounding box center [108, 137] width 215 height 51
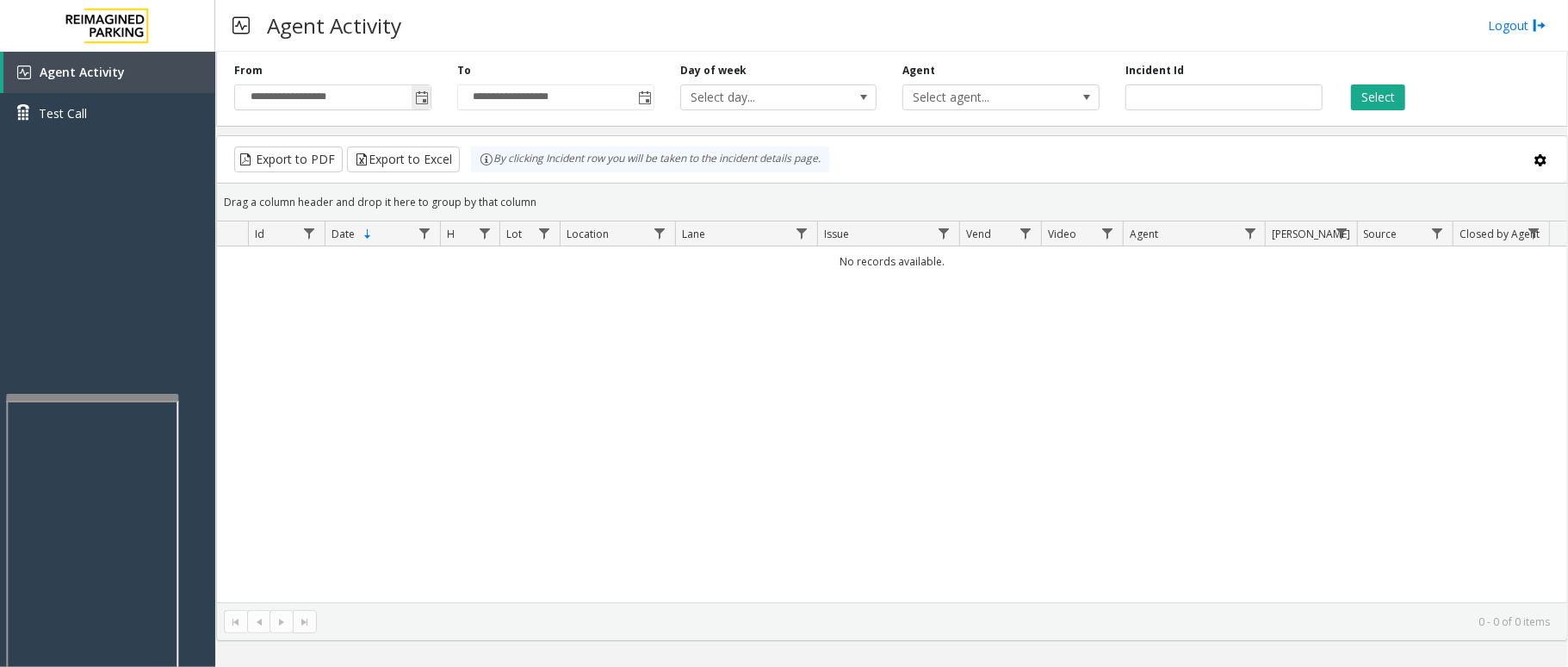
click at [418, 107] on span "Toggle popup" at bounding box center [420, 97] width 19 height 28
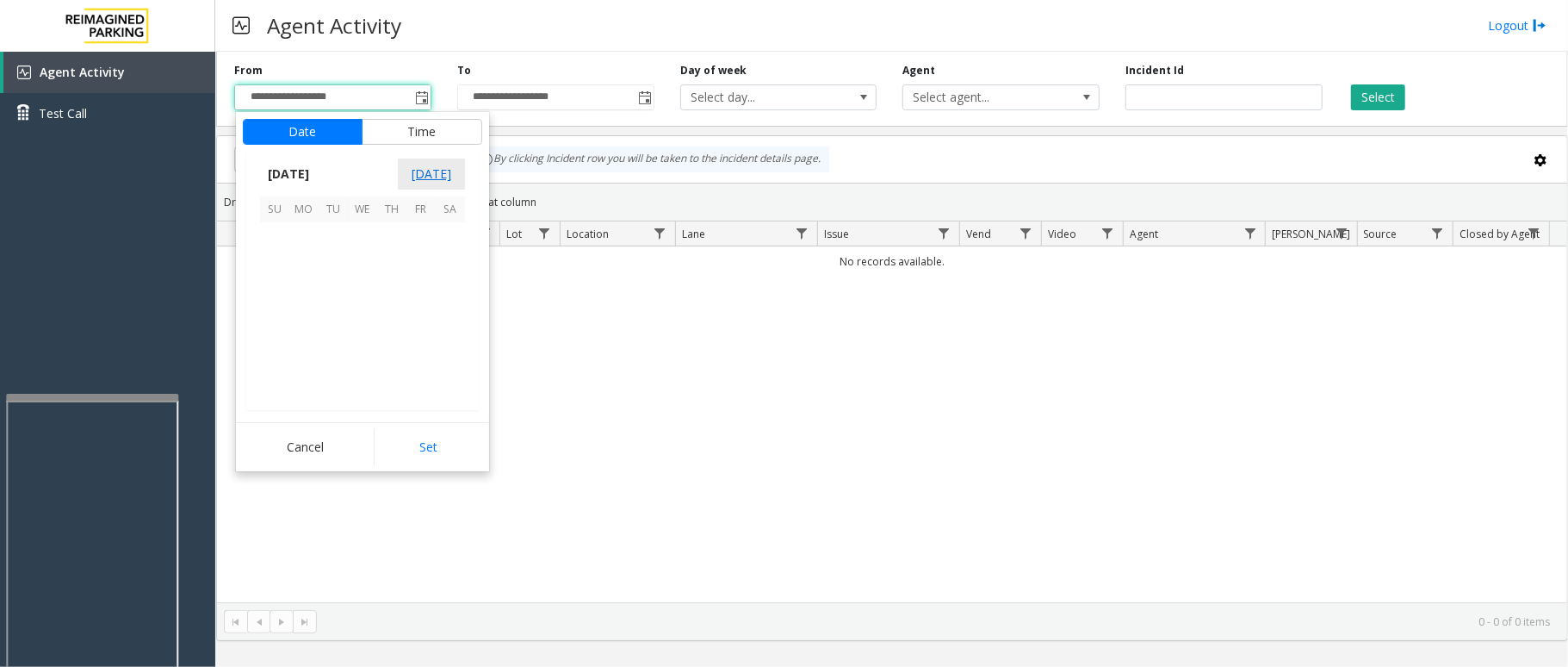
scroll to position [308905, 0]
click at [404, 261] on span "7" at bounding box center [391, 266] width 29 height 29
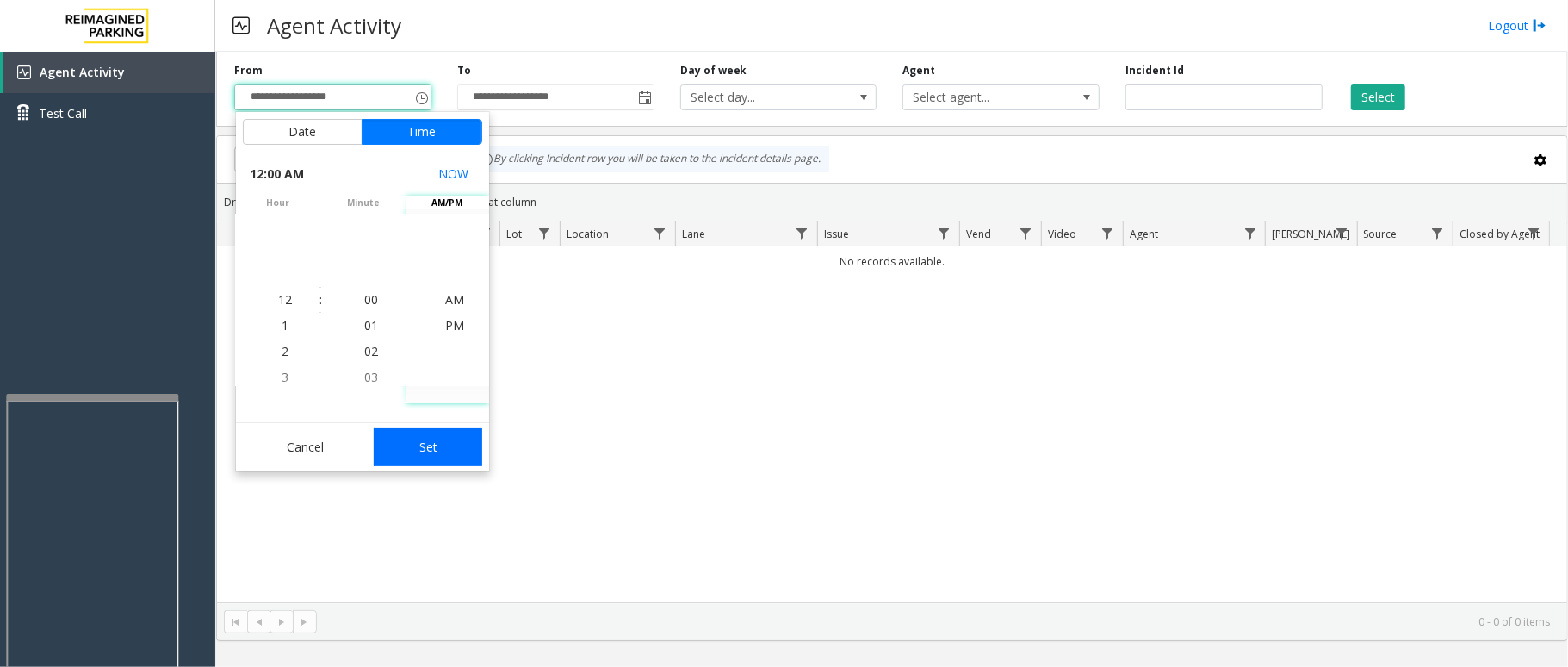
click at [437, 441] on button "Set" at bounding box center [428, 446] width 108 height 38
type input "**********"
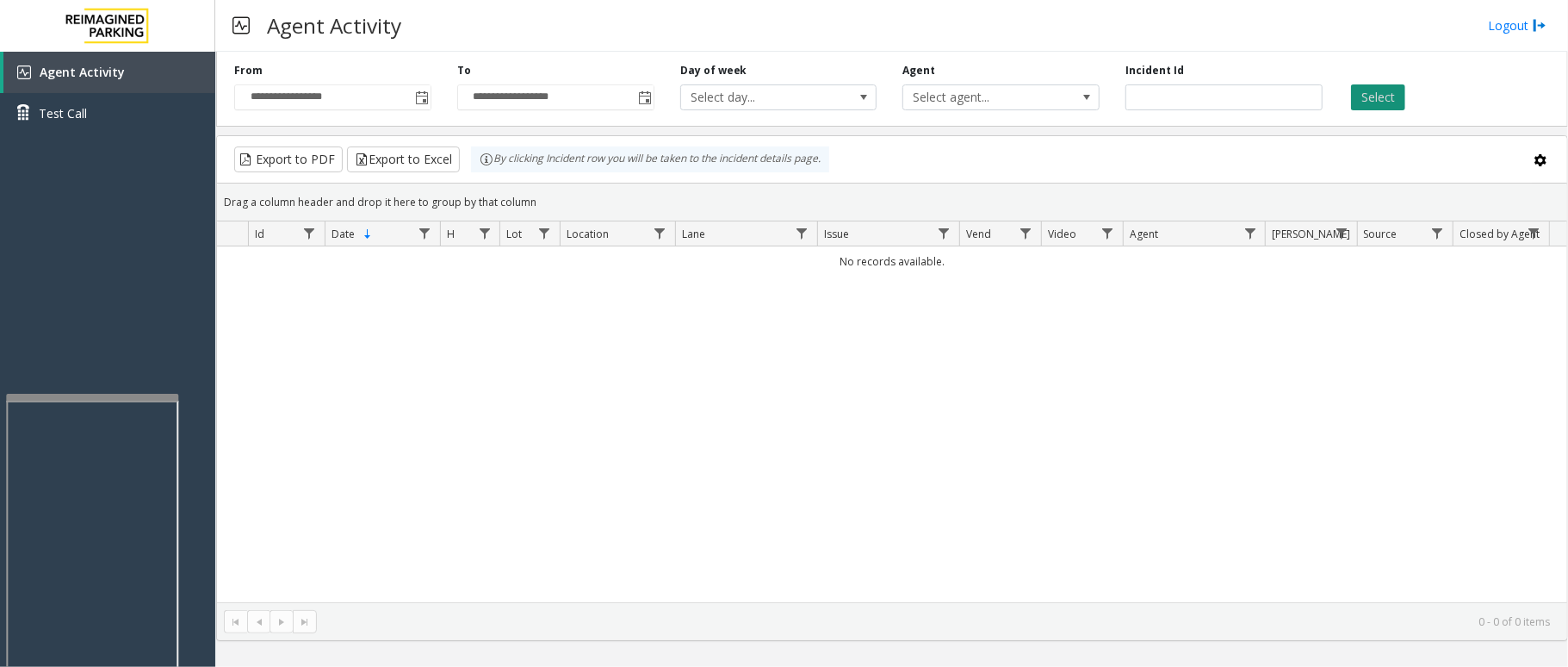
click at [1175, 108] on button "Select" at bounding box center [1377, 97] width 54 height 26
